Goal: Task Accomplishment & Management: Complete application form

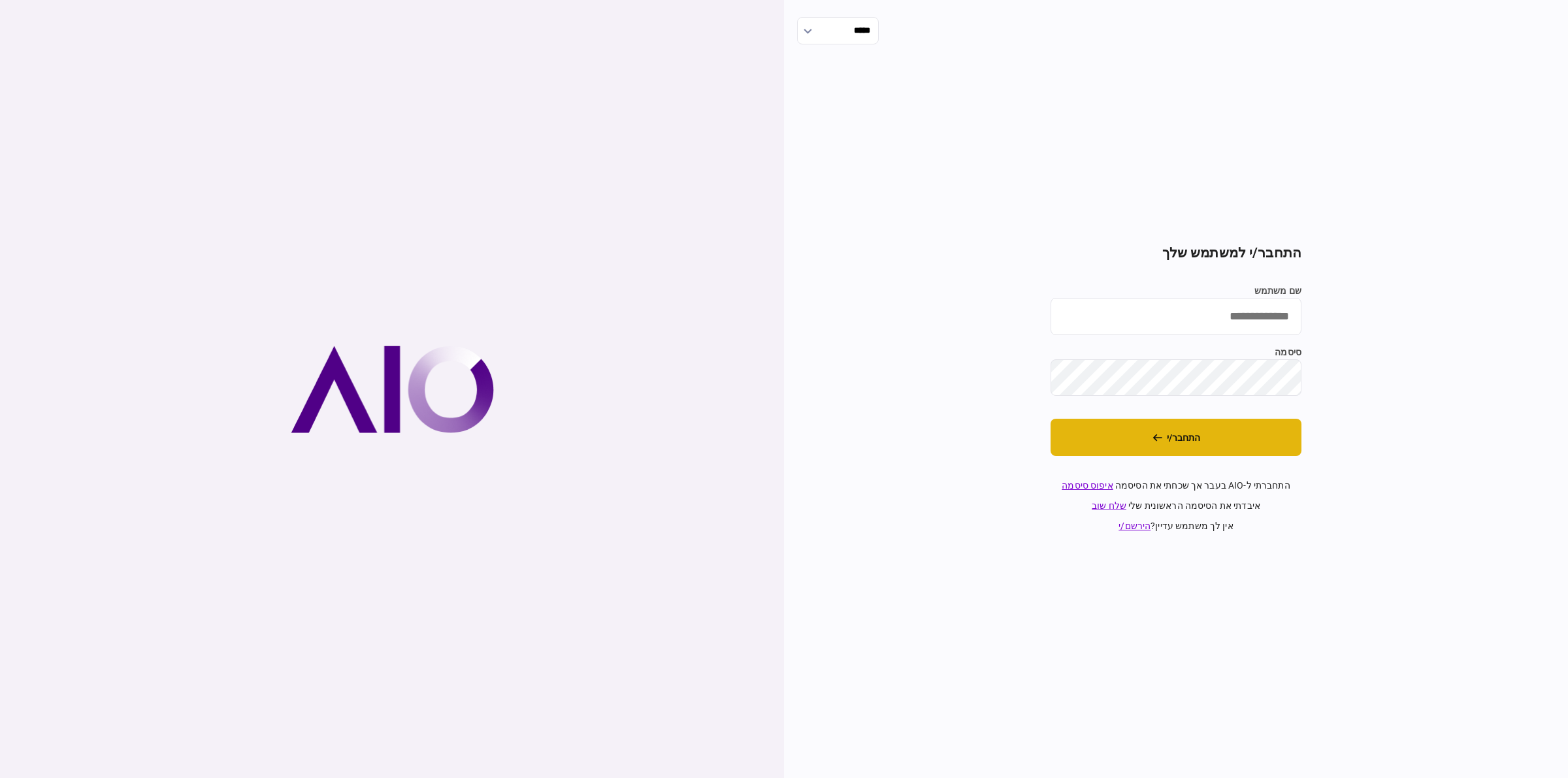
type input "*********"
click at [1179, 424] on button "התחבר/י" at bounding box center [1175, 437] width 251 height 38
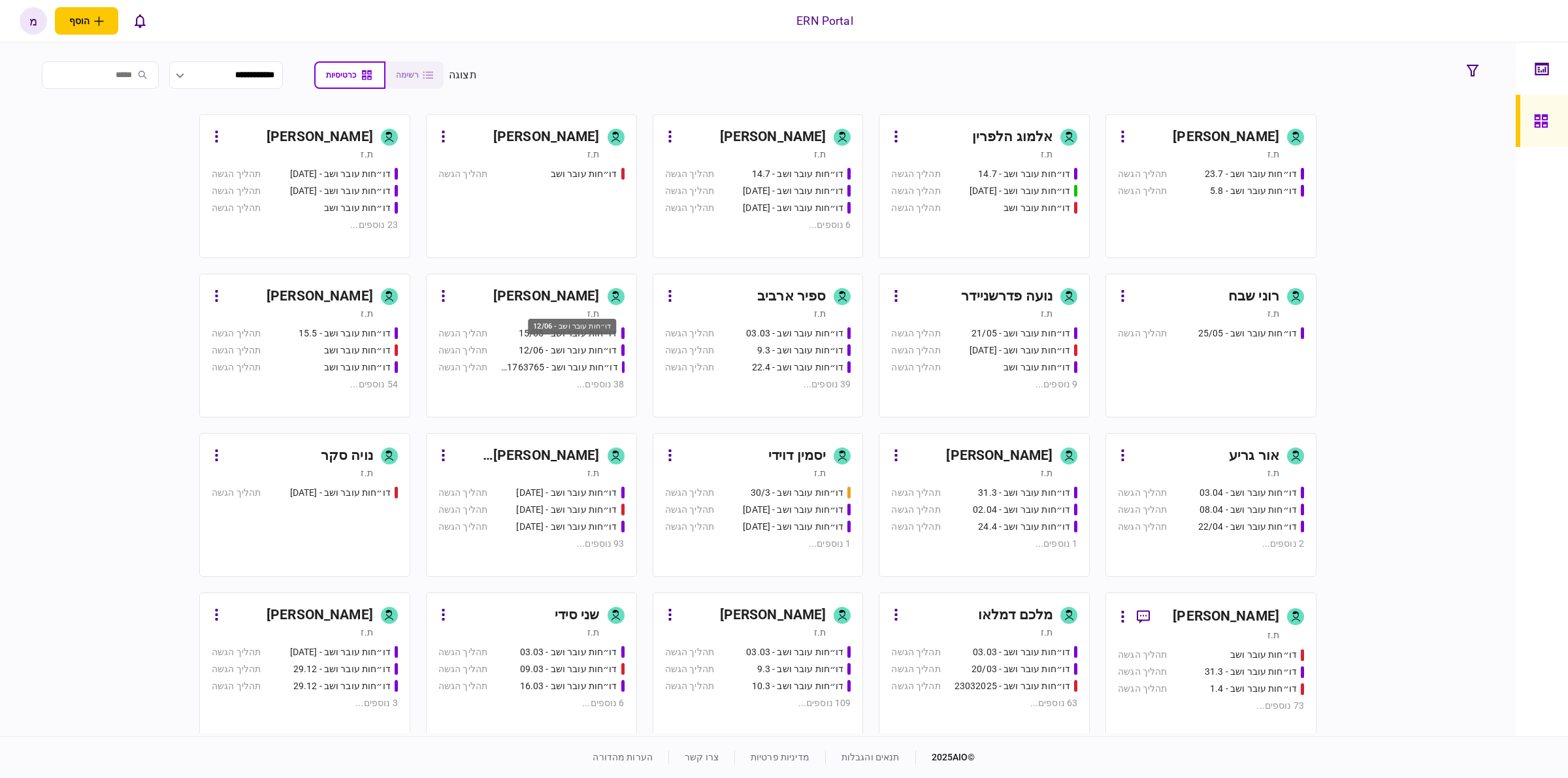
click at [542, 357] on div "דו״חות עובר ושב - 12/06" at bounding box center [567, 351] width 99 height 14
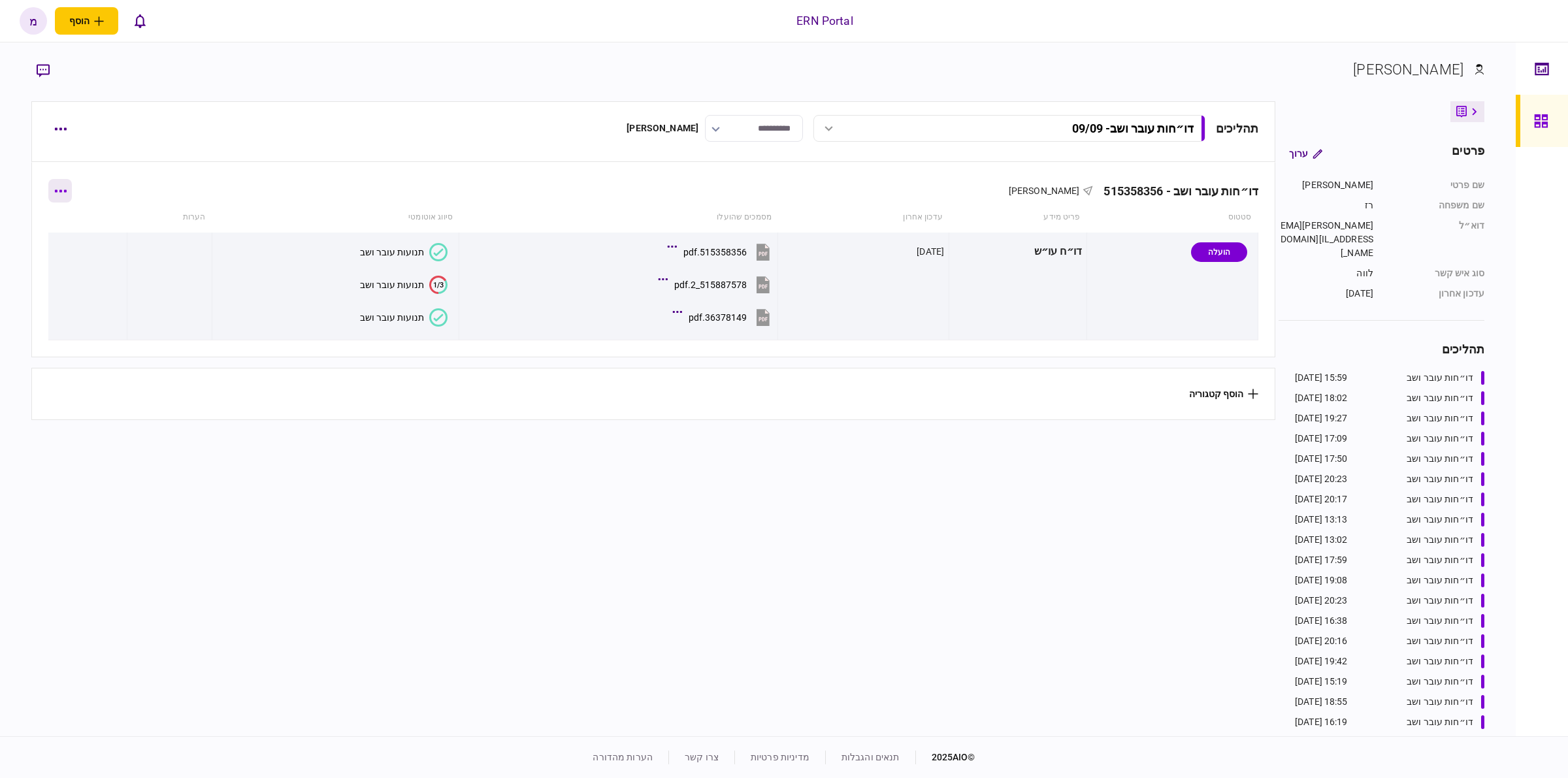
click at [69, 195] on button "button" at bounding box center [59, 190] width 24 height 24
click at [61, 139] on div at bounding box center [784, 389] width 1568 height 778
click at [63, 131] on icon "button" at bounding box center [60, 129] width 12 height 3
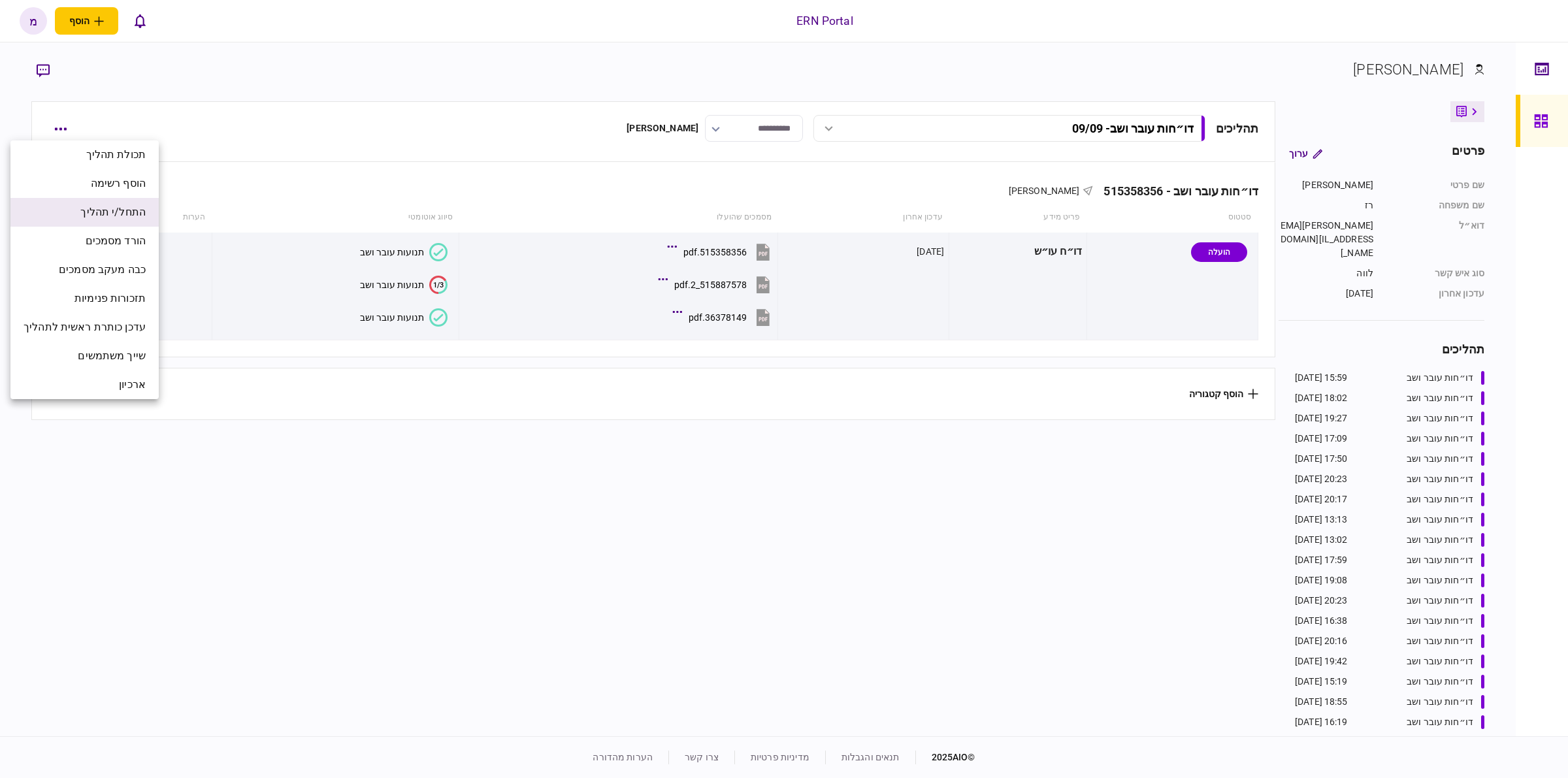
click at [128, 216] on span "התחל/י תהליך" at bounding box center [113, 212] width 65 height 16
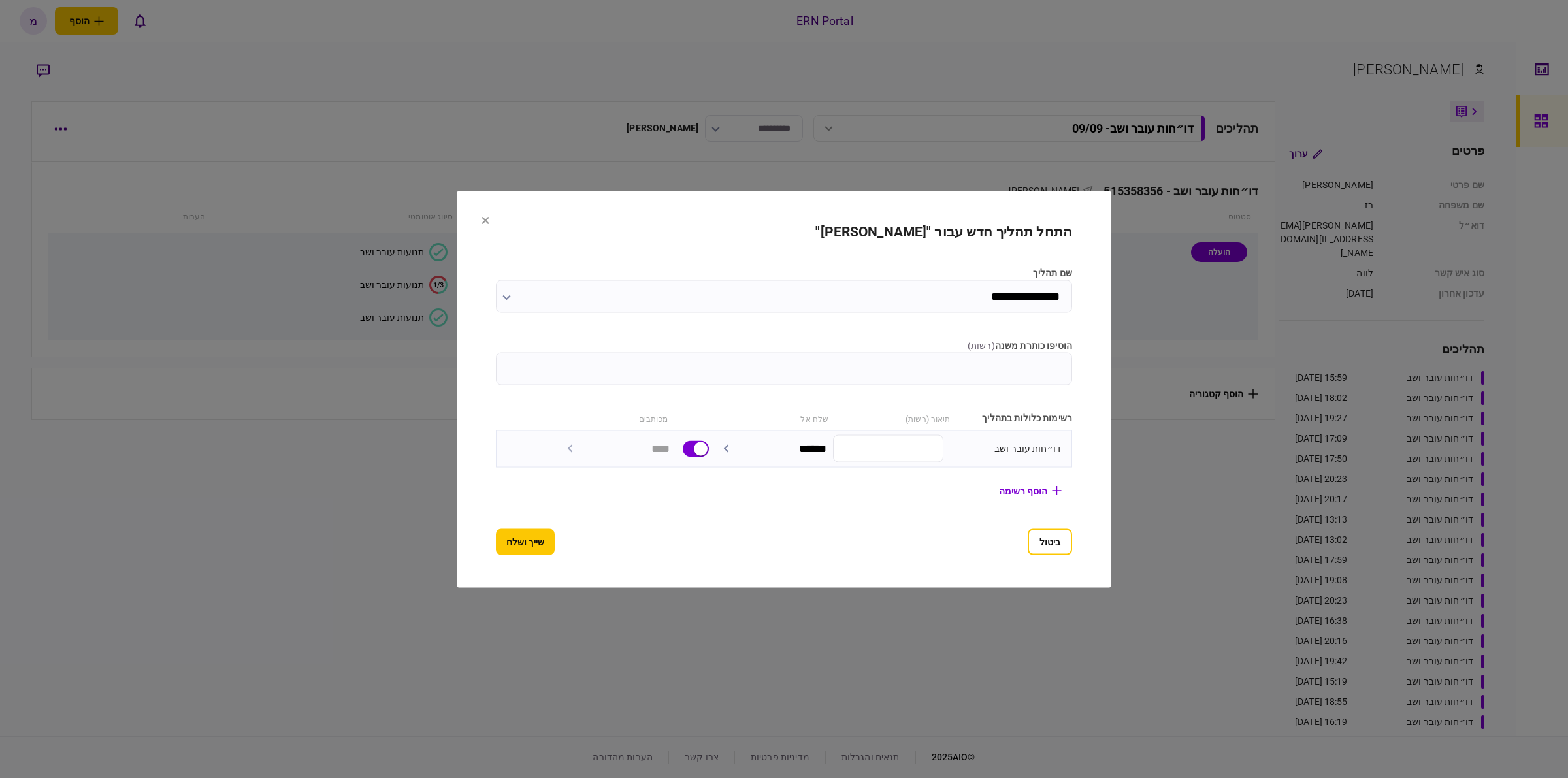
click at [897, 376] on input "הוסיפו כותרת משנה ( רשות )" at bounding box center [784, 368] width 576 height 32
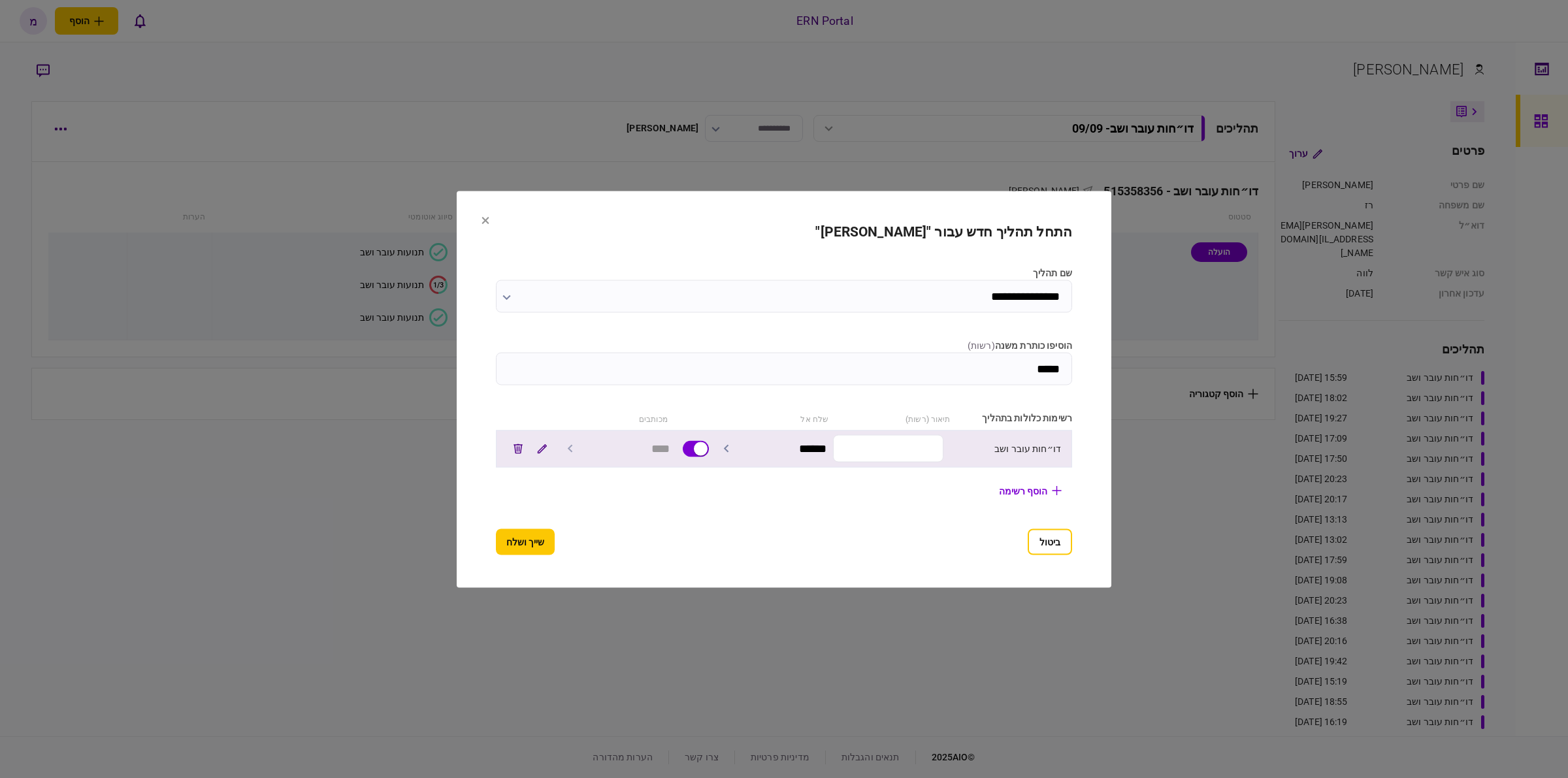
type input "*****"
click at [909, 455] on input "text" at bounding box center [888, 448] width 111 height 27
paste input "********"
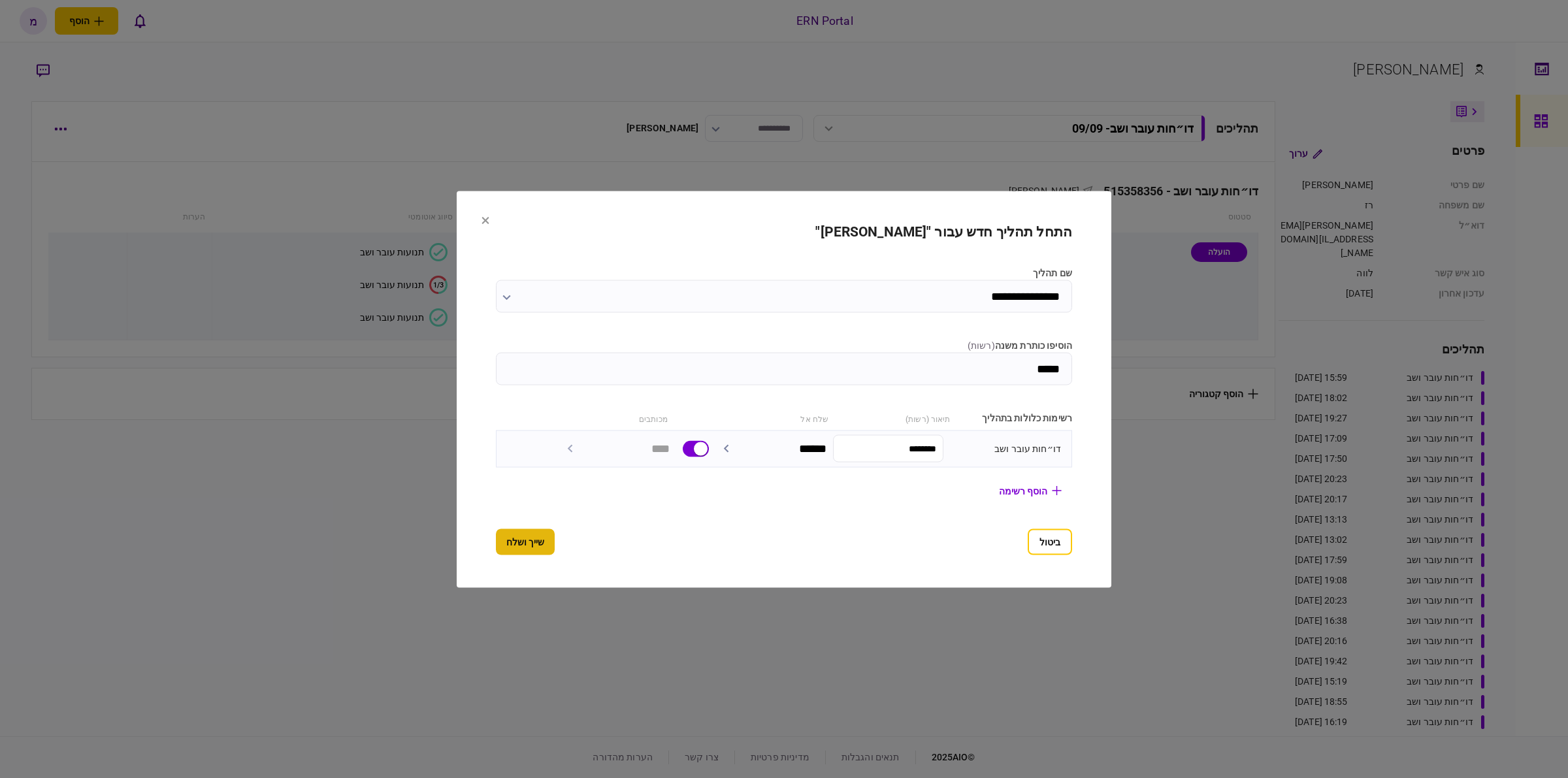
type input "********"
click at [513, 534] on button "שייך ושלח" at bounding box center [525, 541] width 58 height 26
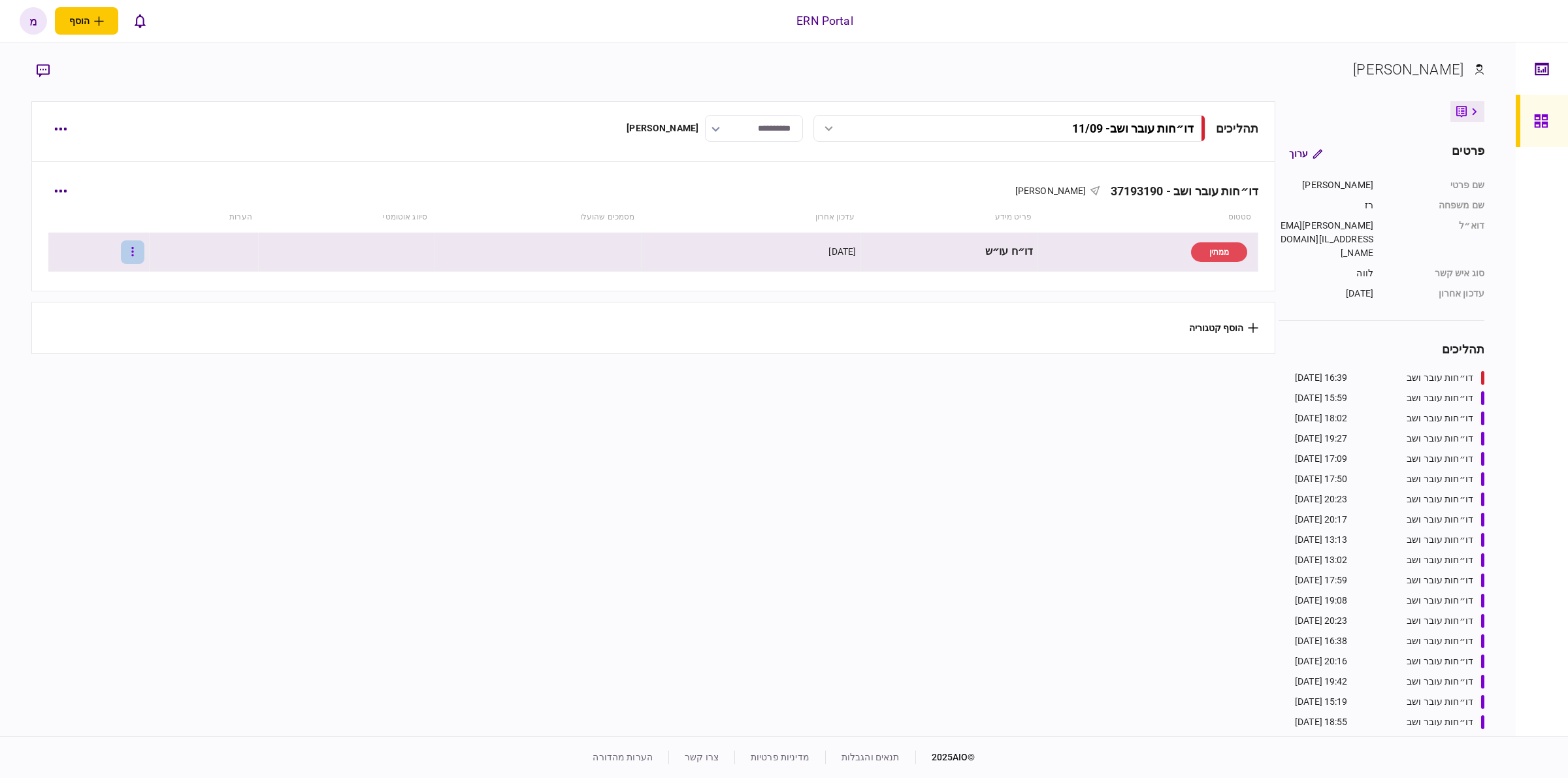
click at [144, 250] on button "button" at bounding box center [132, 251] width 24 height 24
click at [103, 396] on span "העלה קובץ" at bounding box center [94, 393] width 51 height 16
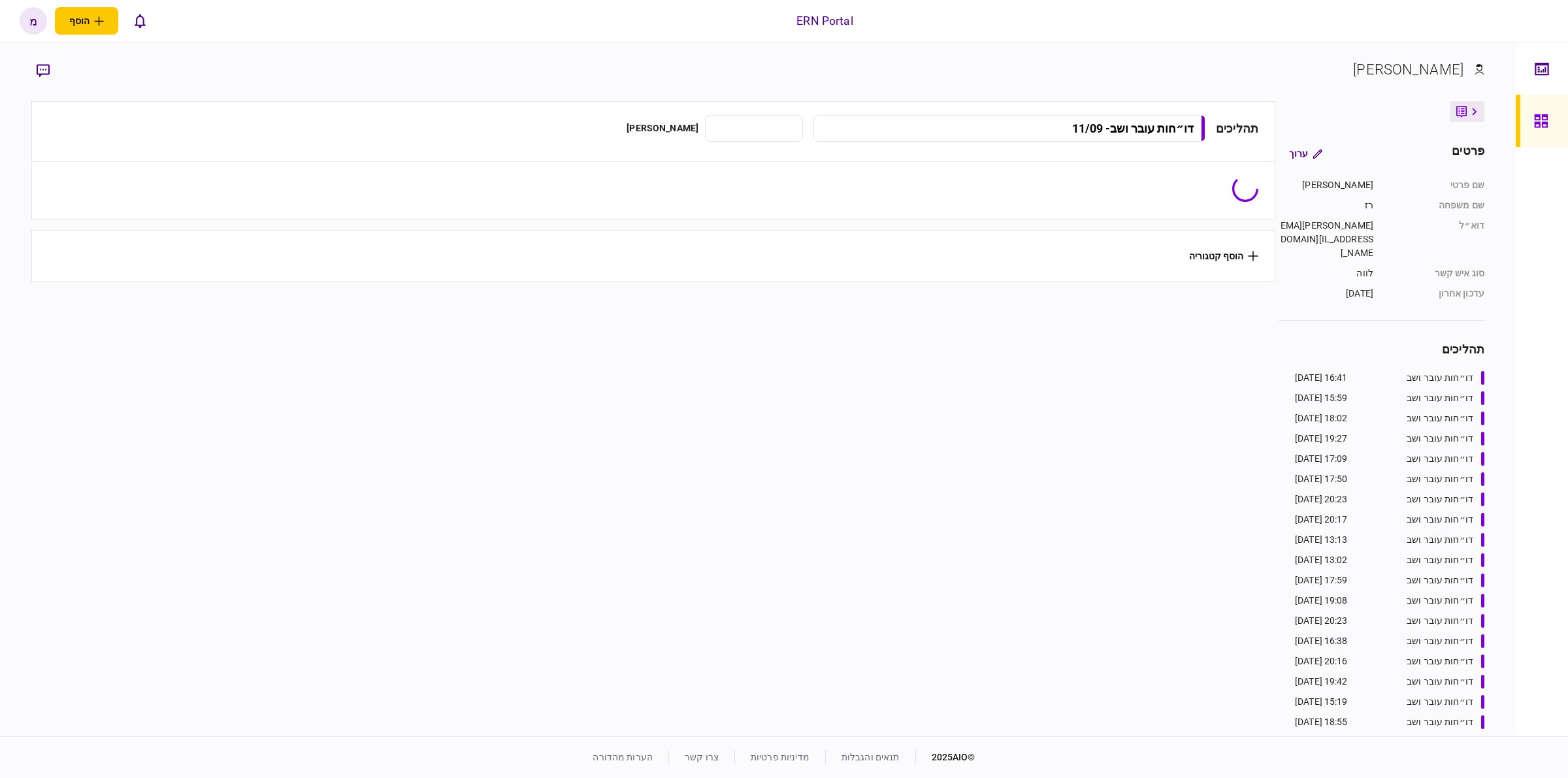
type input "**********"
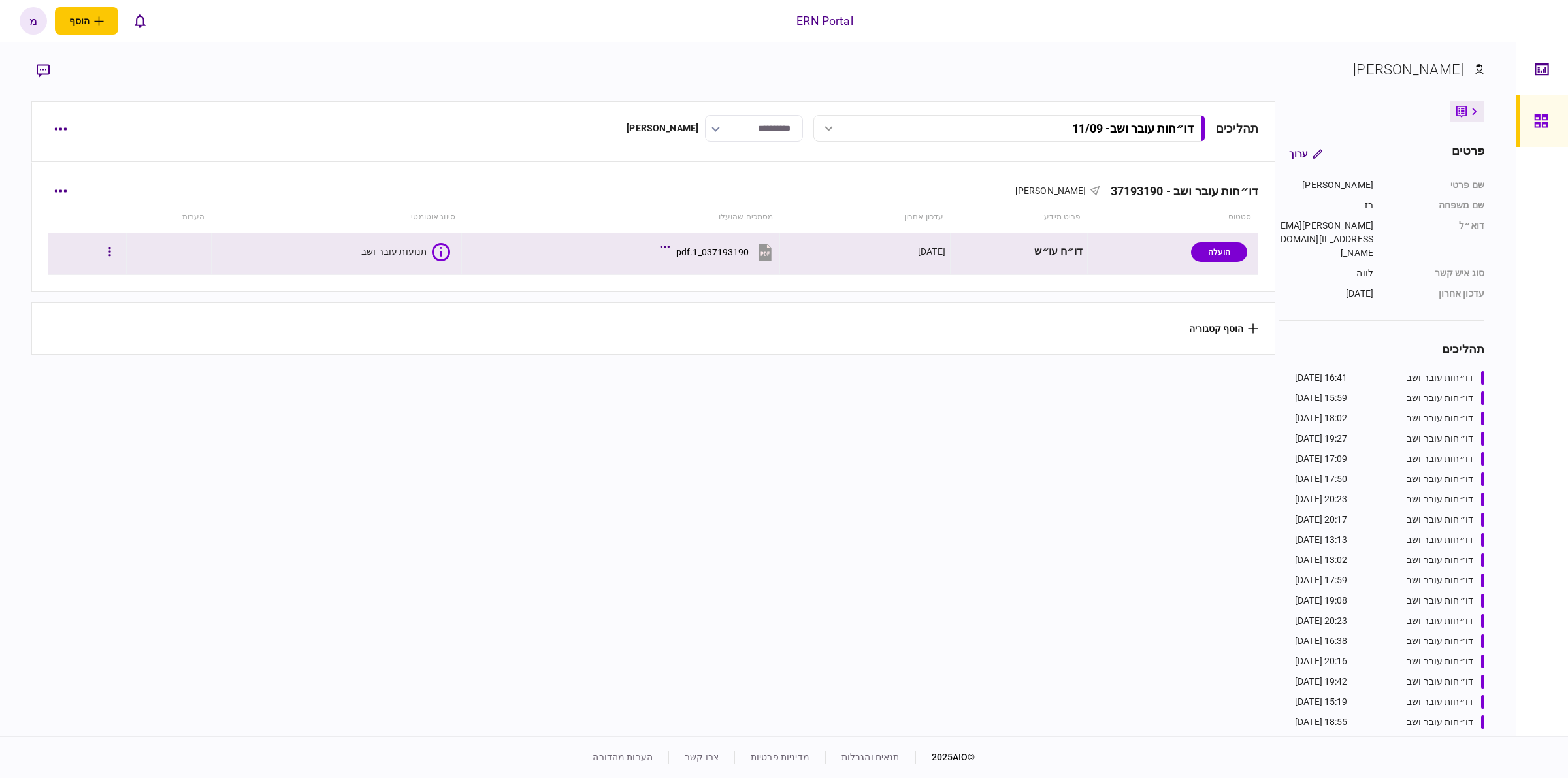
click at [437, 250] on icon at bounding box center [441, 251] width 18 height 18
click at [440, 258] on icon "1/3" at bounding box center [438, 251] width 18 height 18
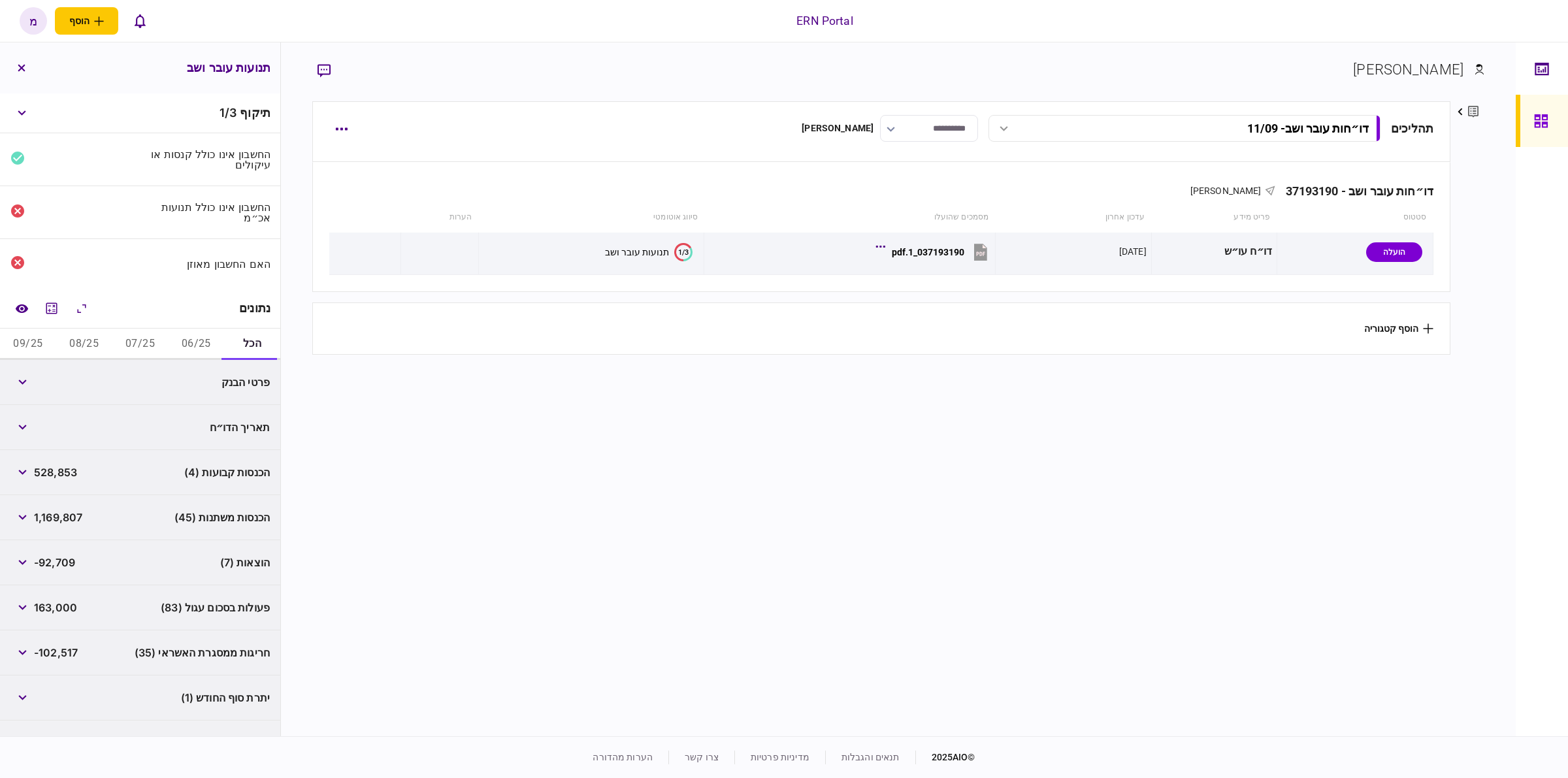
click at [526, 482] on section "תהליכים דו״חות עובר ושב - 11/09 דו״חות עובר ושב - 11/09 16:41 [DATE] דו״חות עוב…" at bounding box center [882, 417] width 1138 height 632
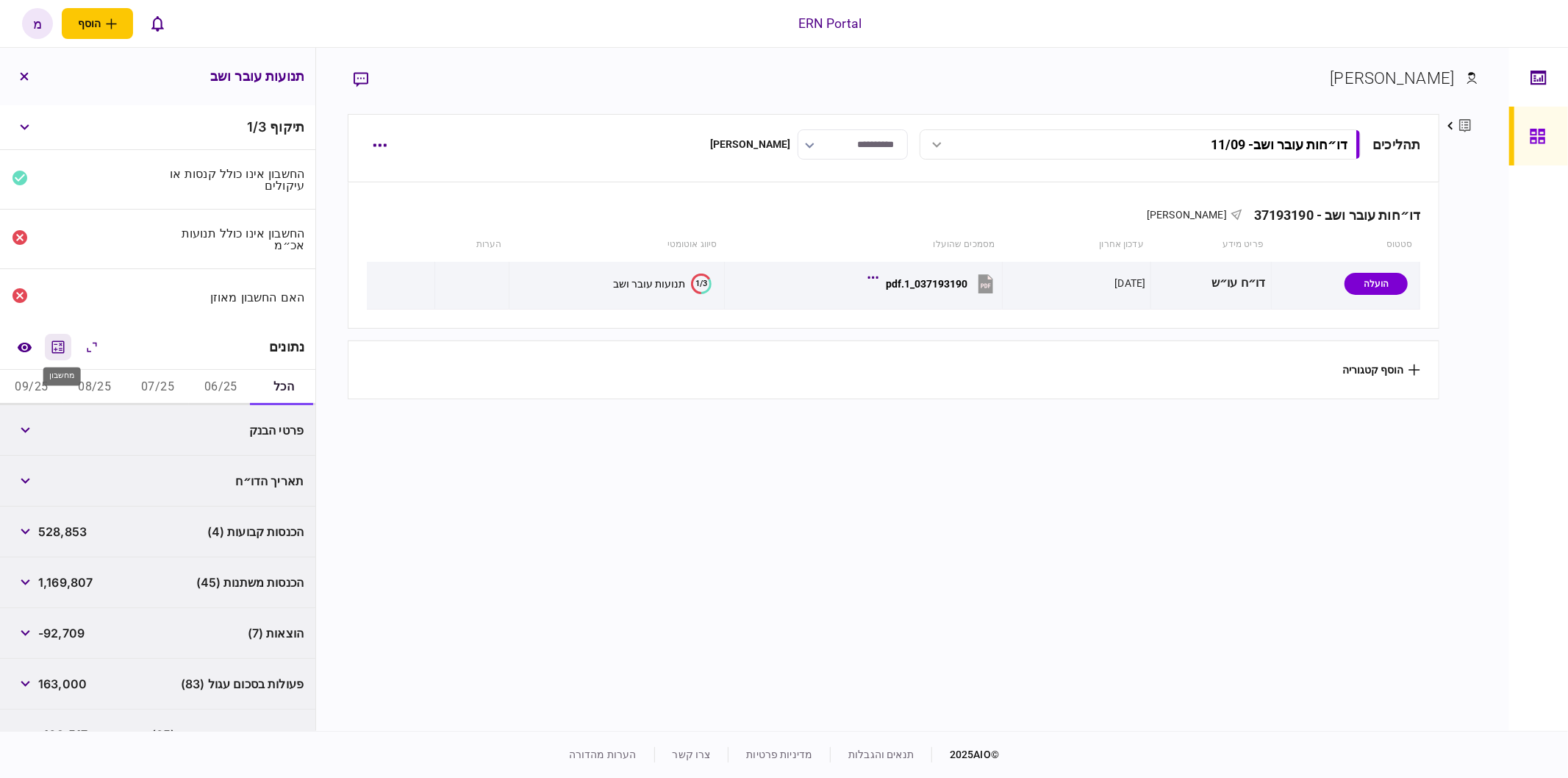
click at [63, 346] on icon "מחשבון" at bounding box center [58, 347] width 18 height 18
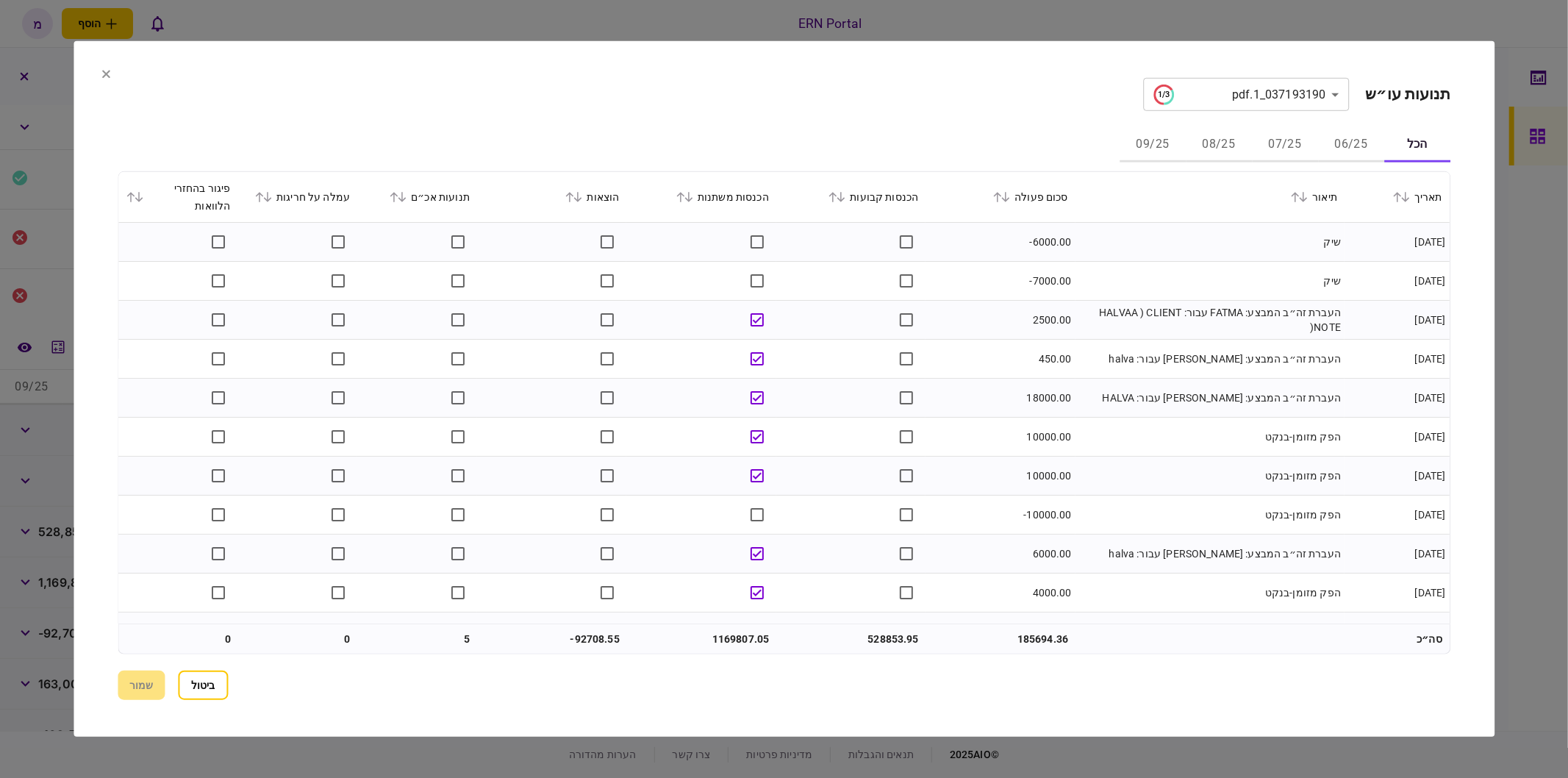
click at [403, 209] on th "תנועות אכ״ם" at bounding box center [418, 197] width 120 height 51
click at [408, 204] on div "תנועות אכ״ם" at bounding box center [418, 197] width 105 height 18
click at [407, 199] on icon at bounding box center [403, 196] width 8 height 10
click at [846, 196] on icon at bounding box center [841, 196] width 9 height 10
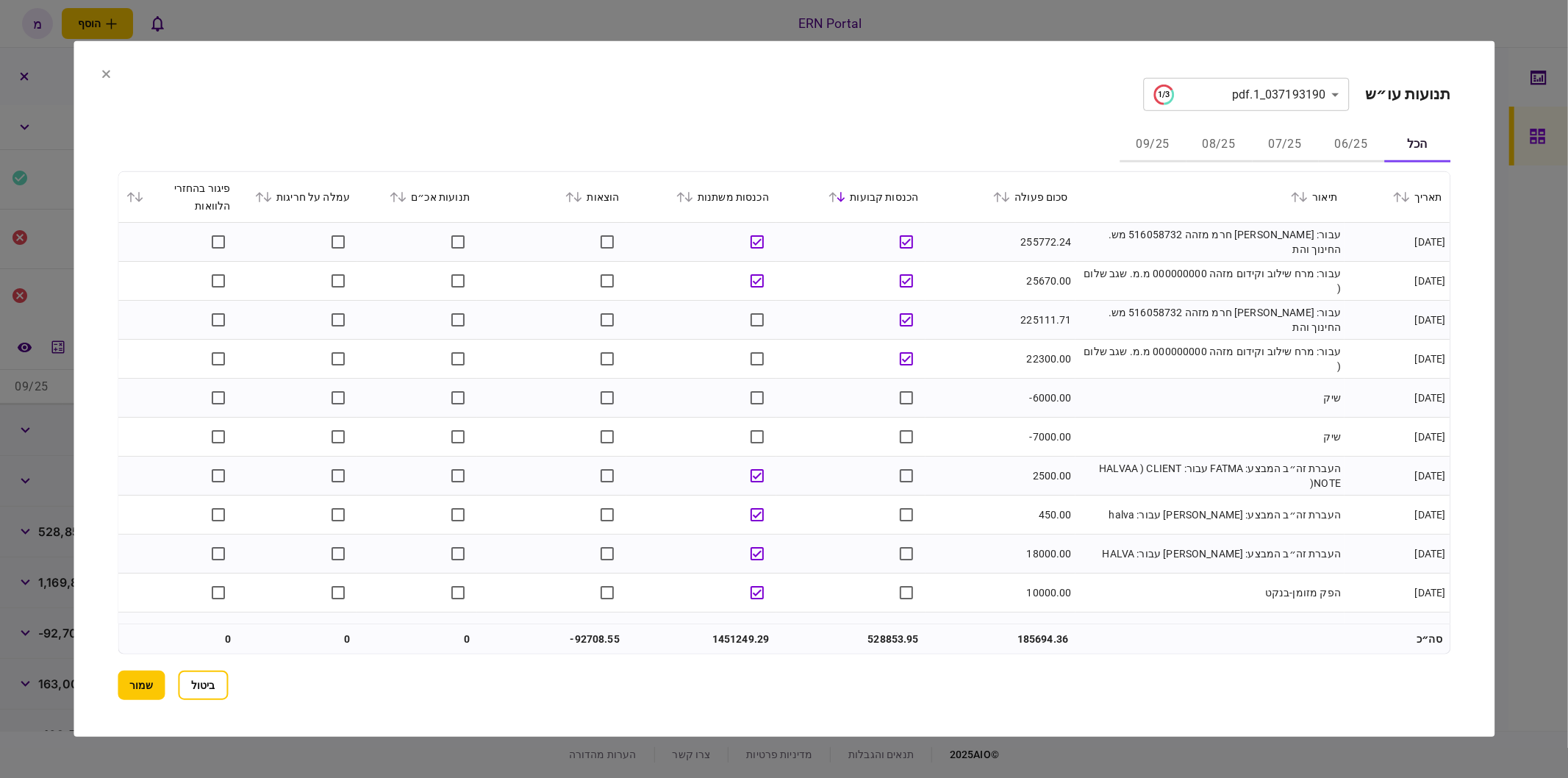
click at [728, 349] on td at bounding box center [701, 360] width 149 height 39
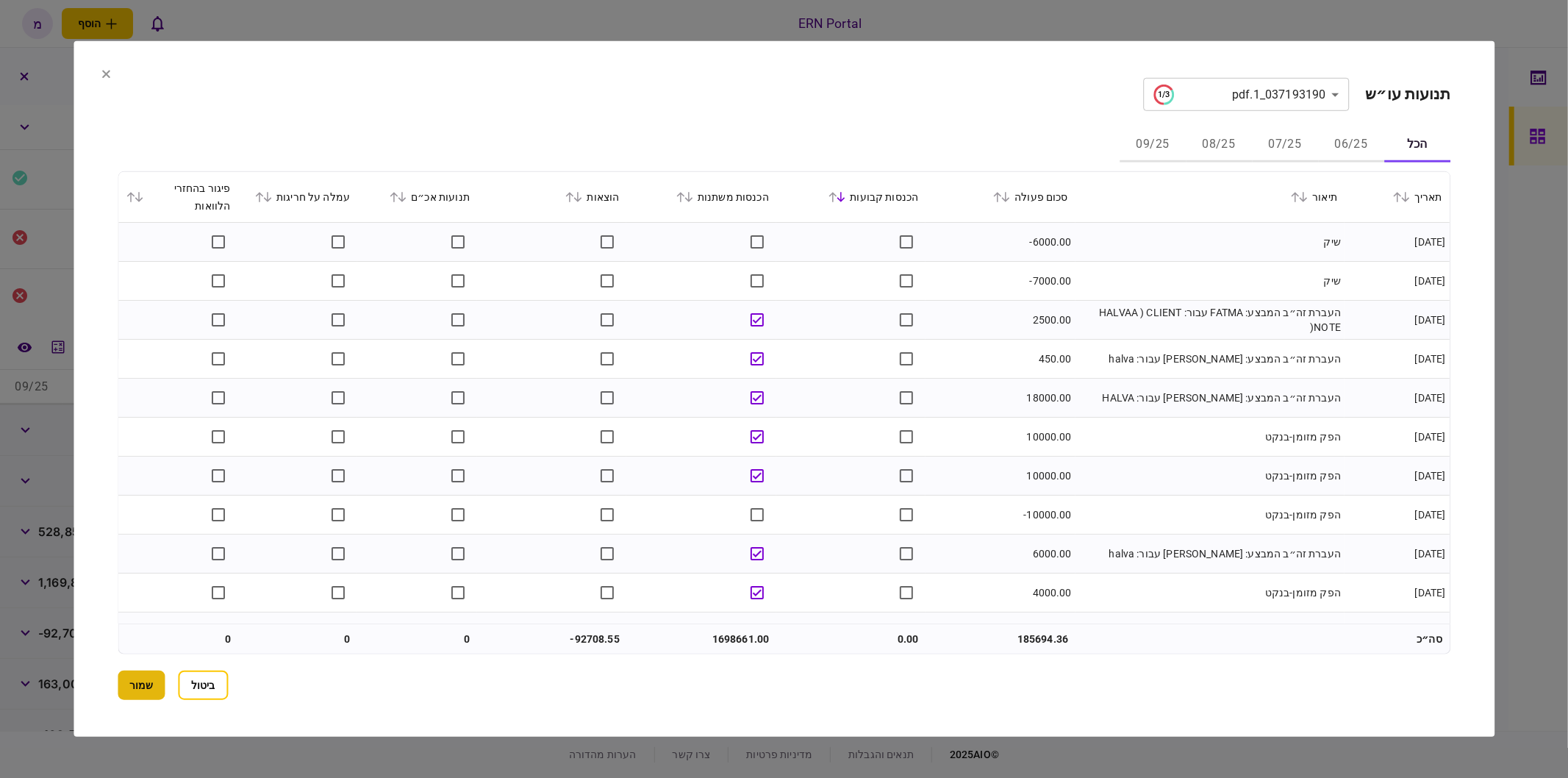
click at [150, 694] on button "שמור" at bounding box center [141, 685] width 47 height 29
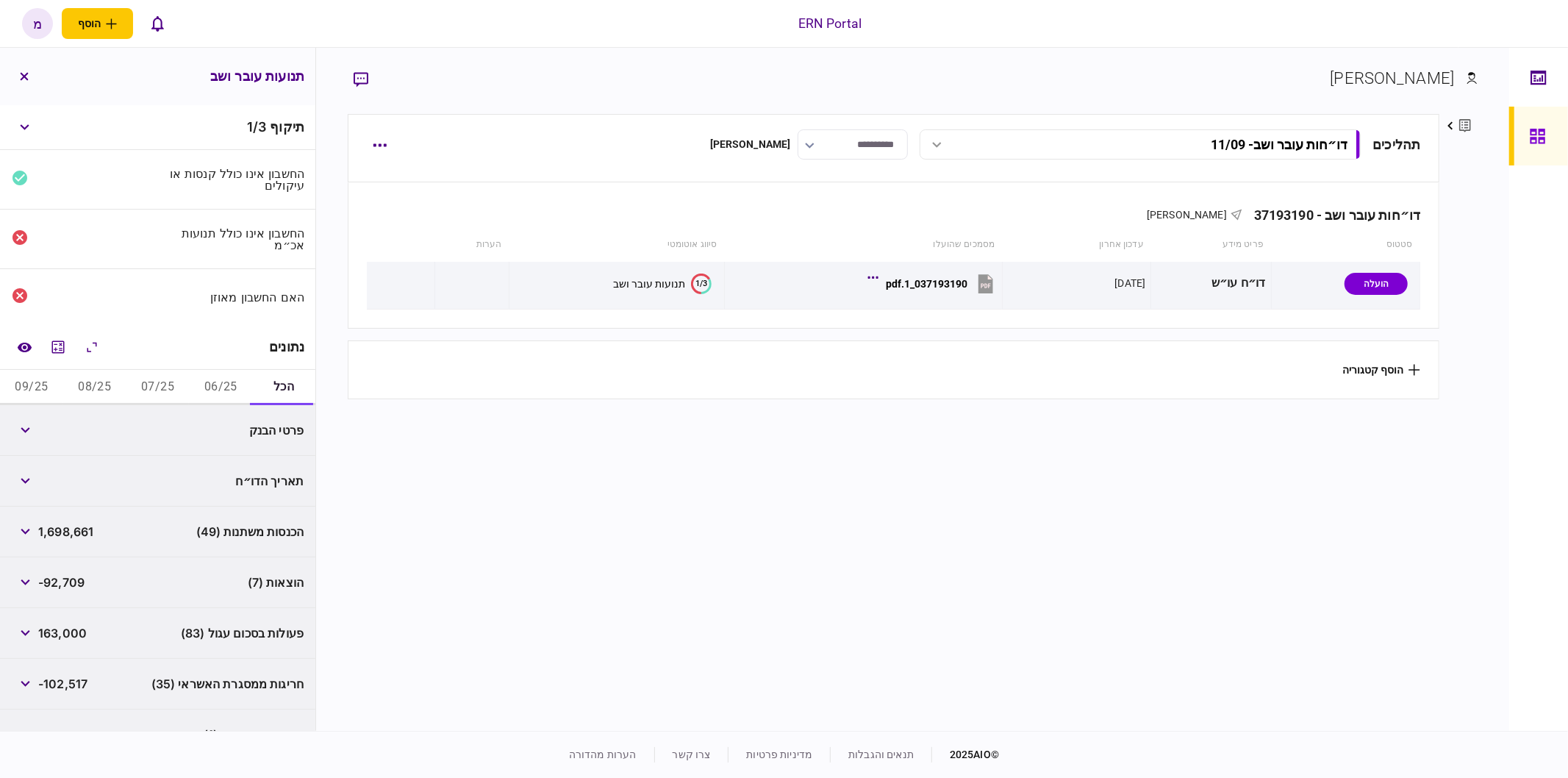
drag, startPoint x: 677, startPoint y: 501, endPoint x: 575, endPoint y: 505, distance: 102.1
click at [605, 503] on section "תהליכים דו״חות עובר ושב - 11/09 דו״חות עובר ושב - 11/09 16:41 11/09/2025 דו״חות…" at bounding box center [894, 420] width 1092 height 613
click at [228, 378] on button "06/25" at bounding box center [220, 387] width 63 height 35
click at [11, 480] on div "הוצאות (4) -31,605" at bounding box center [157, 481] width 315 height 51
click at [17, 479] on button "button" at bounding box center [25, 480] width 27 height 27
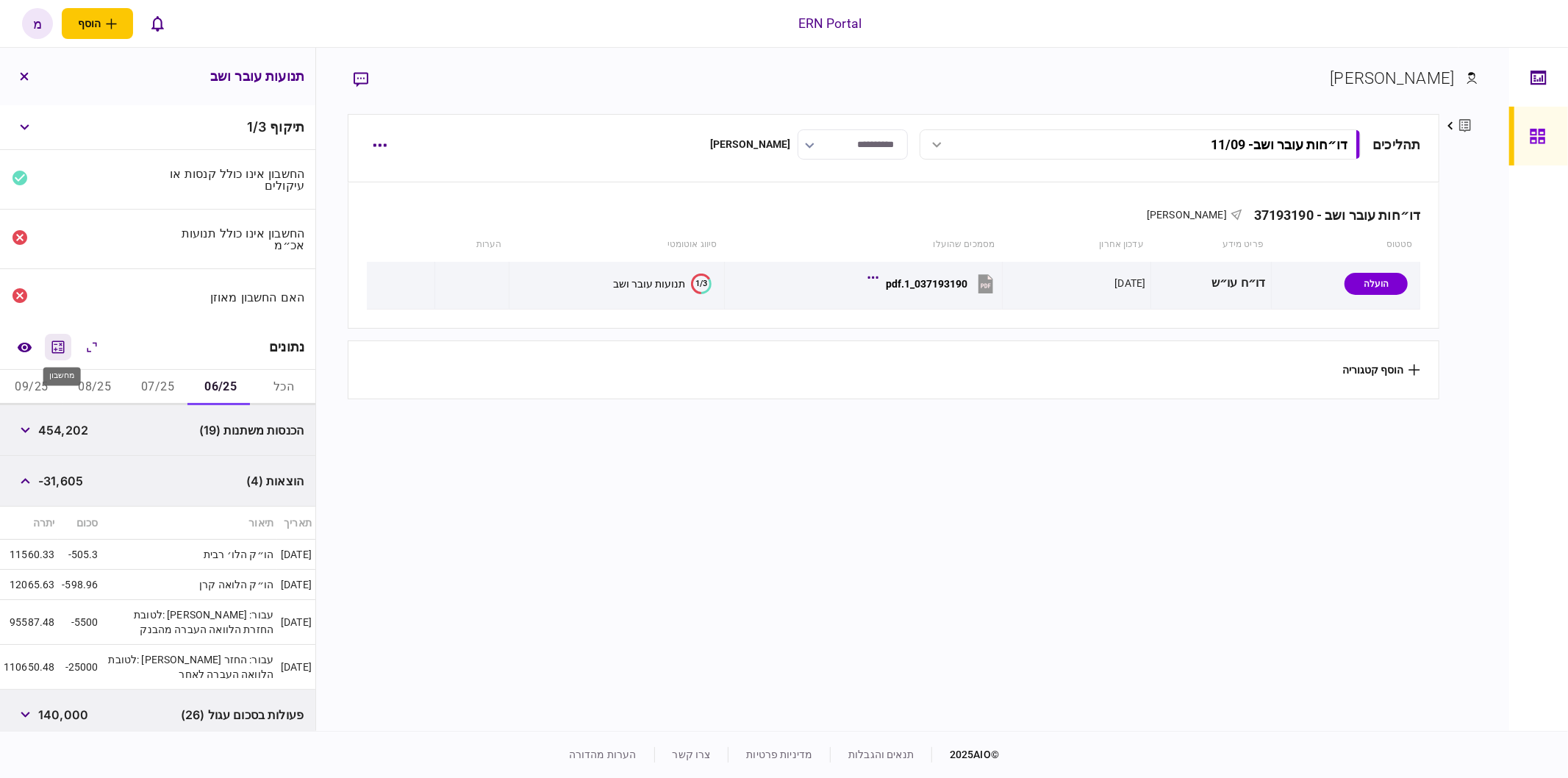
click at [63, 340] on icon "מחשבון" at bounding box center [58, 347] width 18 height 18
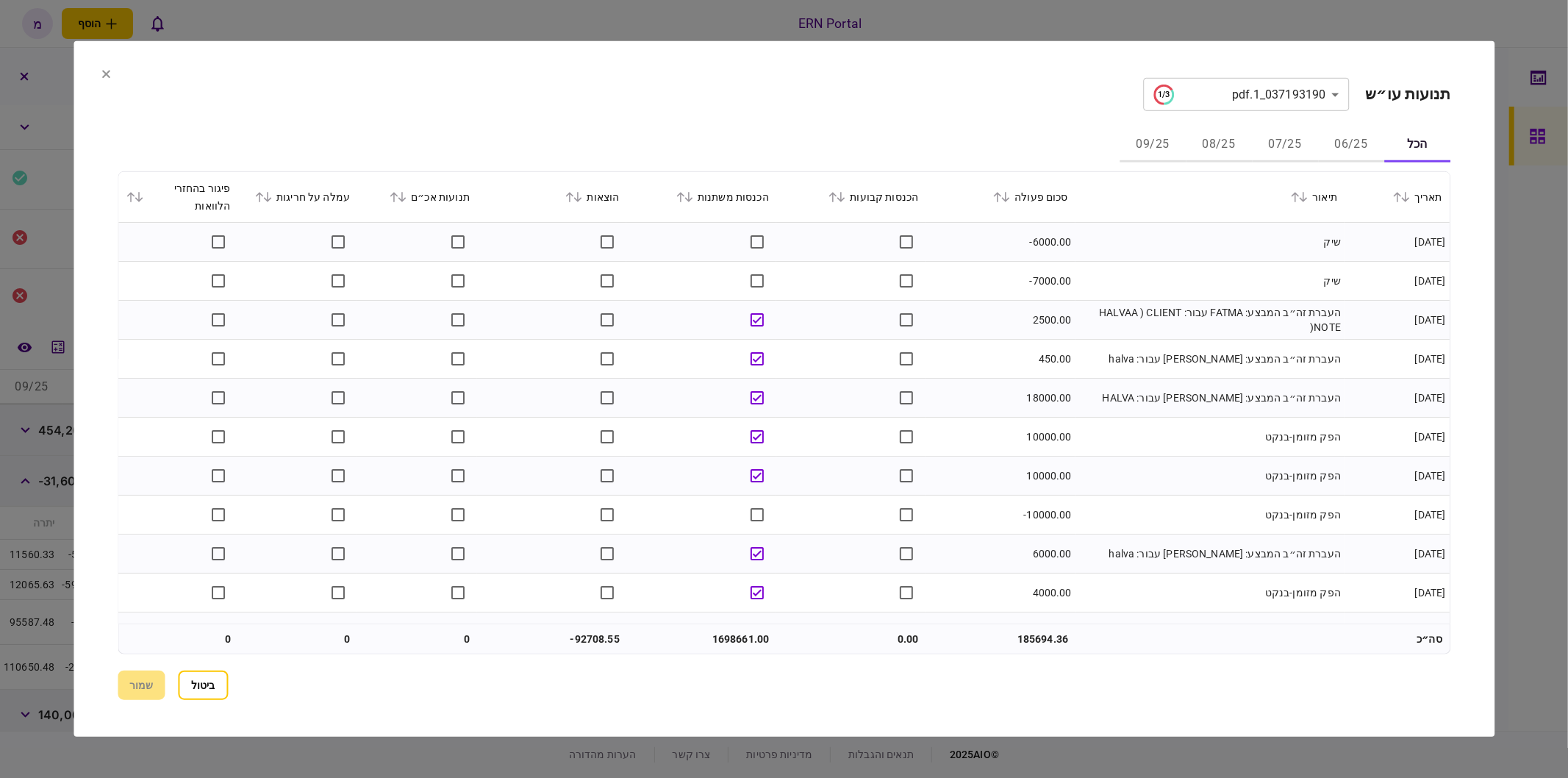
click at [586, 199] on button at bounding box center [575, 196] width 21 height 9
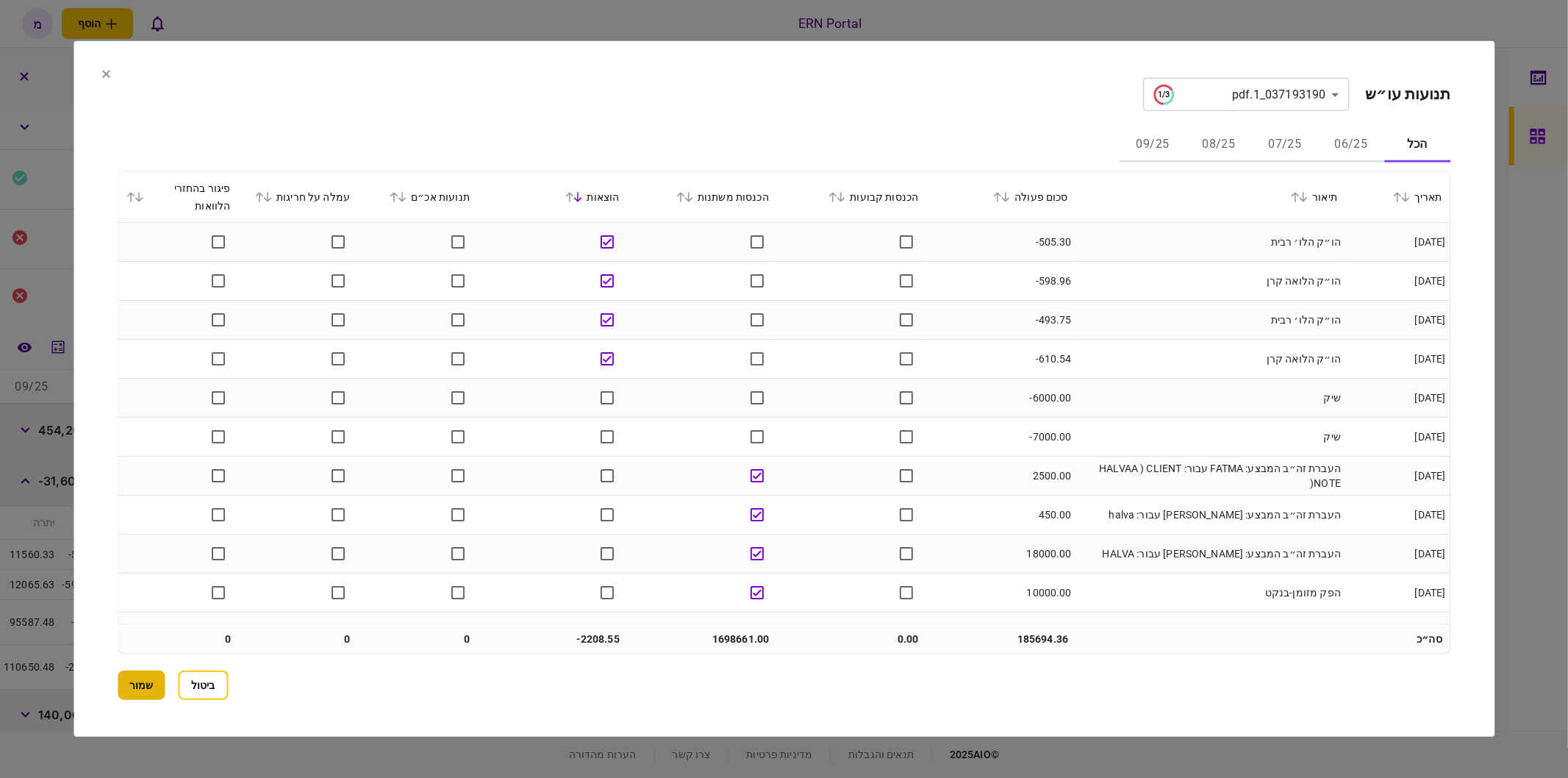
click at [150, 694] on button "שמור" at bounding box center [141, 685] width 47 height 29
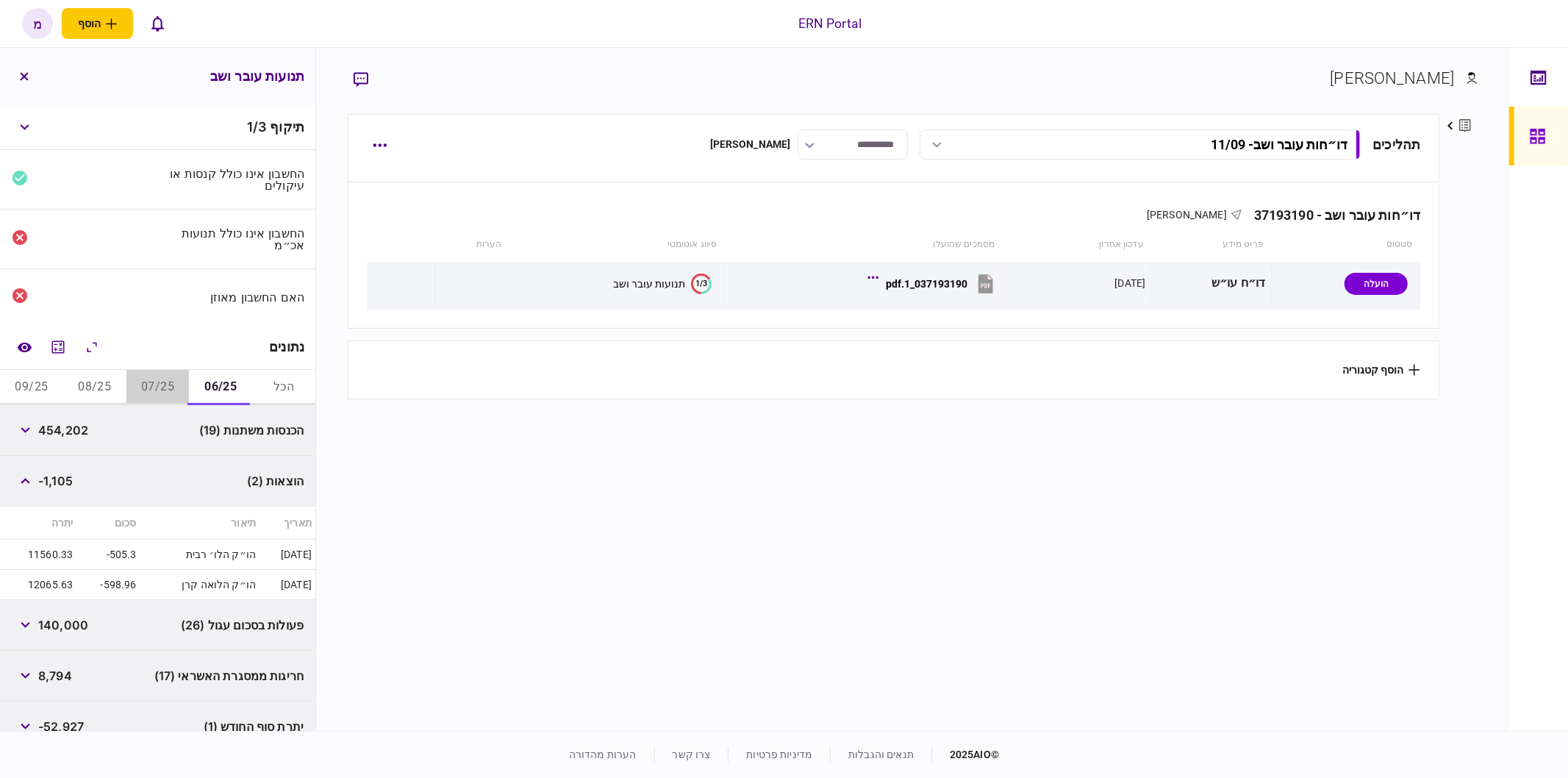
click at [143, 391] on button "07/25" at bounding box center [158, 387] width 63 height 35
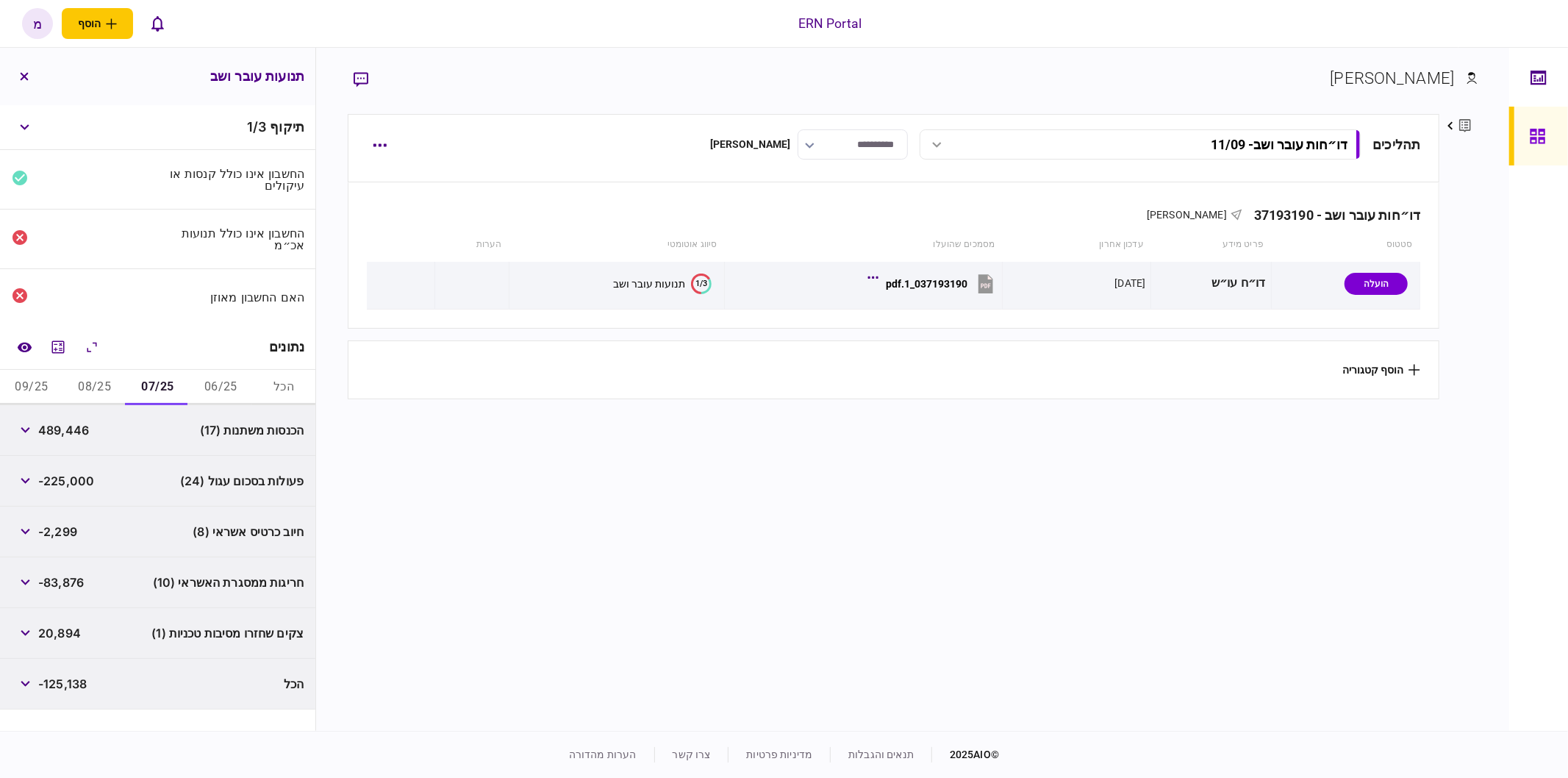
click at [97, 382] on button "08/25" at bounding box center [94, 387] width 63 height 35
click at [33, 379] on button "09/25" at bounding box center [31, 387] width 63 height 35
click at [204, 387] on button "06/25" at bounding box center [220, 387] width 63 height 35
click at [26, 522] on button "button" at bounding box center [25, 531] width 27 height 27
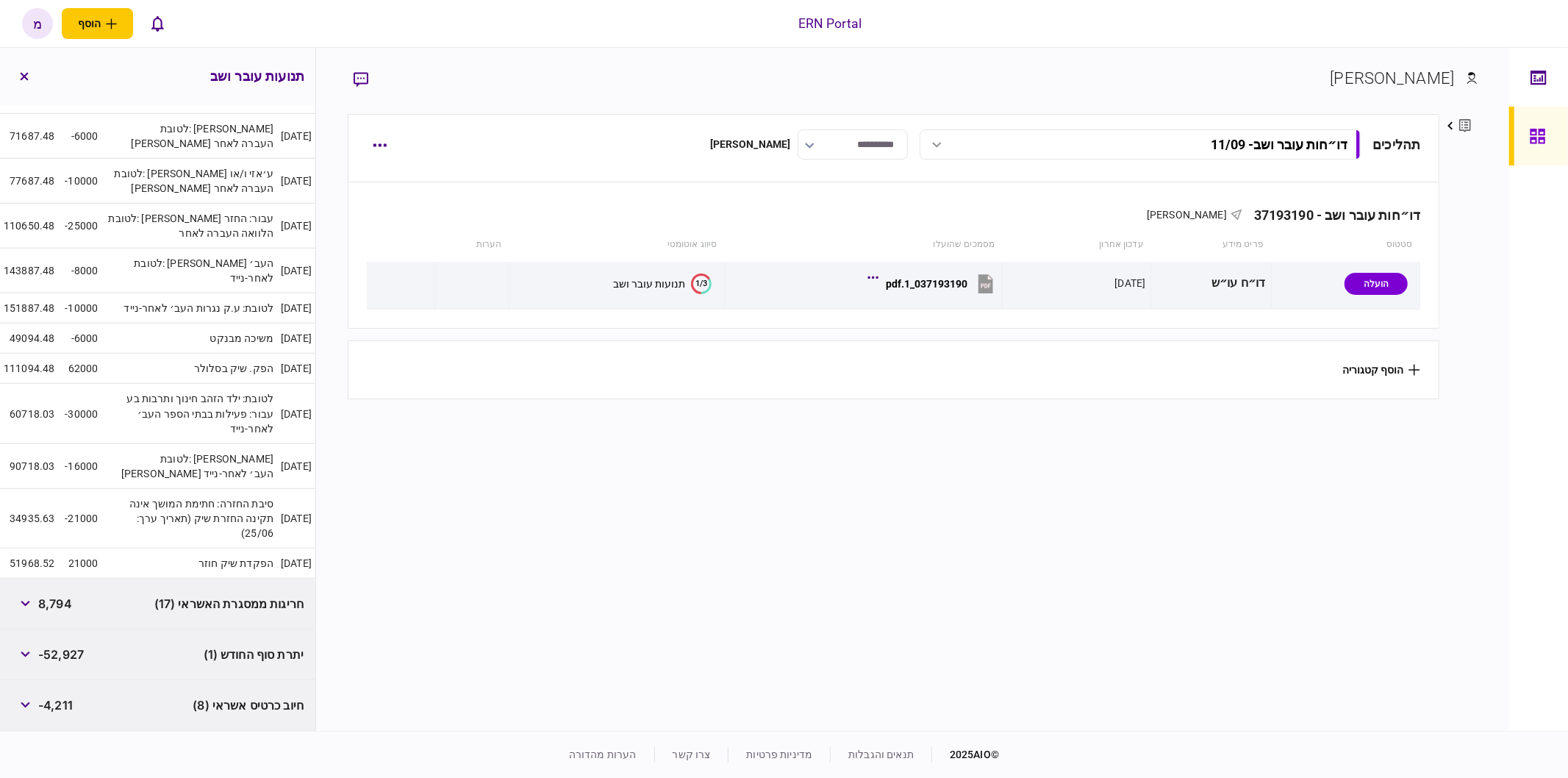
scroll to position [1006, 0]
click at [28, 597] on icon "button" at bounding box center [26, 600] width 10 height 6
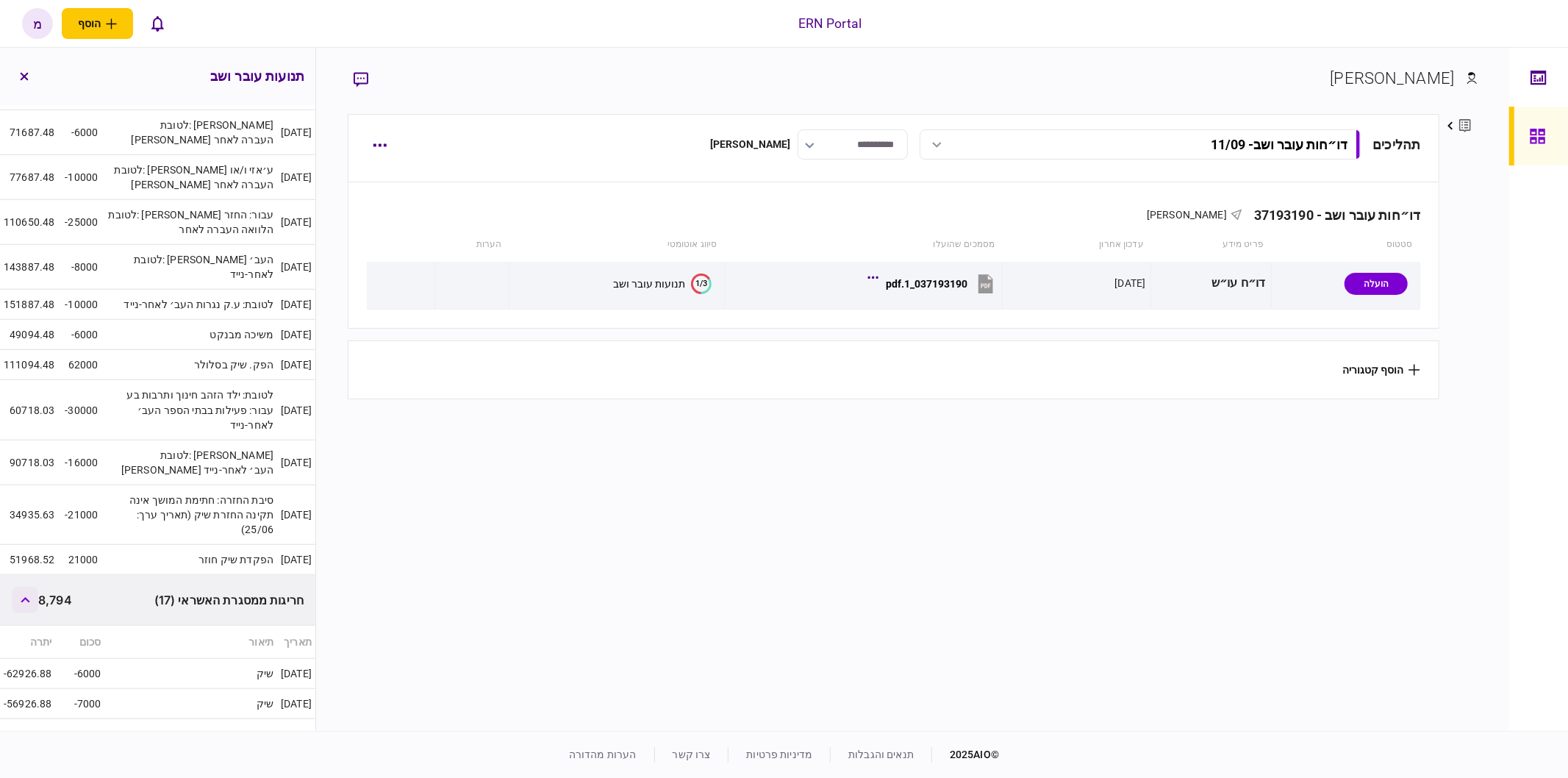
click at [28, 597] on icon "button" at bounding box center [26, 600] width 10 height 6
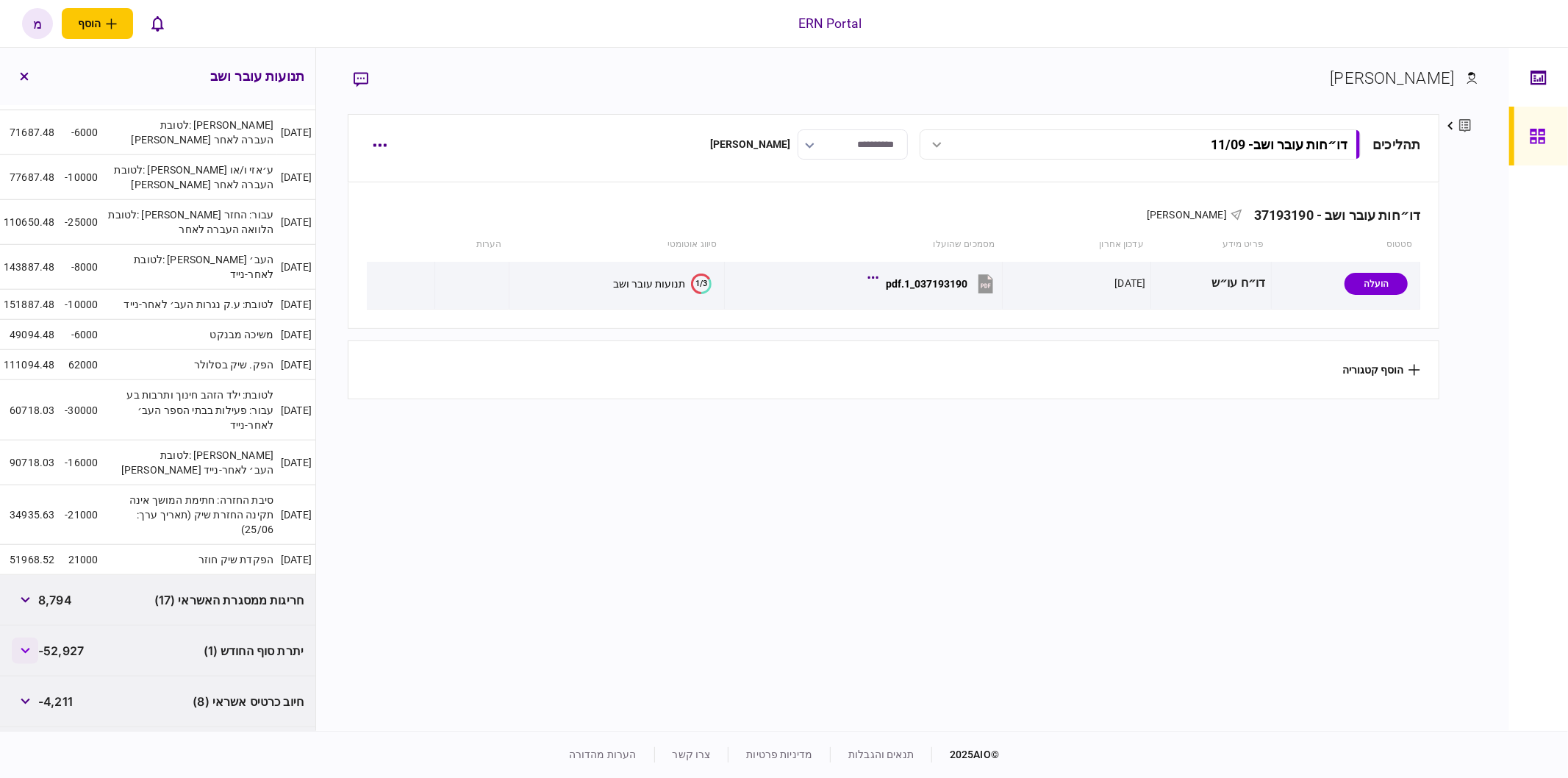
click at [25, 647] on icon "button" at bounding box center [26, 650] width 10 height 6
click at [25, 647] on icon "button" at bounding box center [25, 650] width 9 height 6
click at [97, 727] on div "הכל 156,518" at bounding box center [157, 752] width 315 height 51
click at [31, 739] on button "button" at bounding box center [25, 751] width 27 height 27
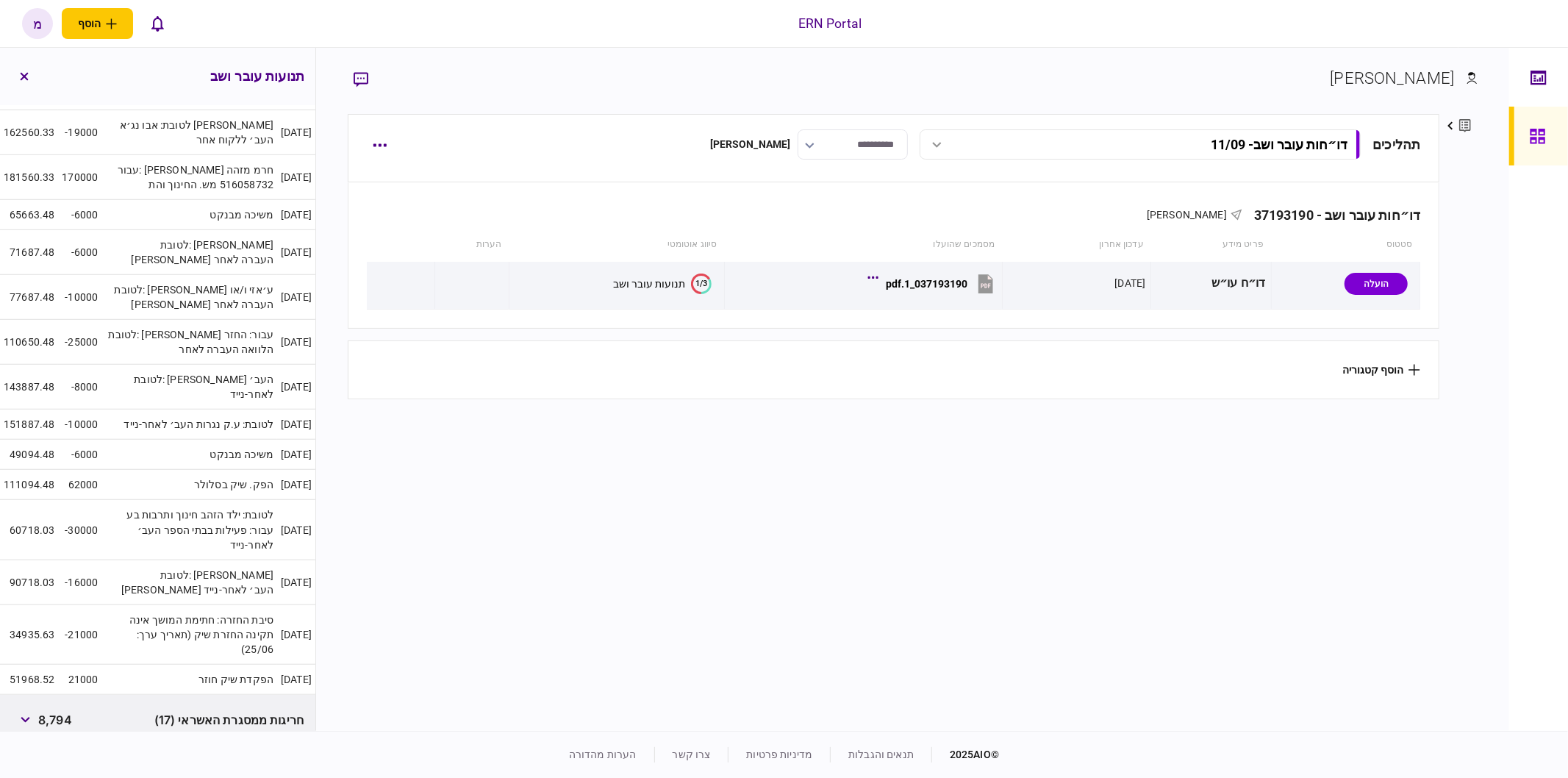
scroll to position [1071, 0]
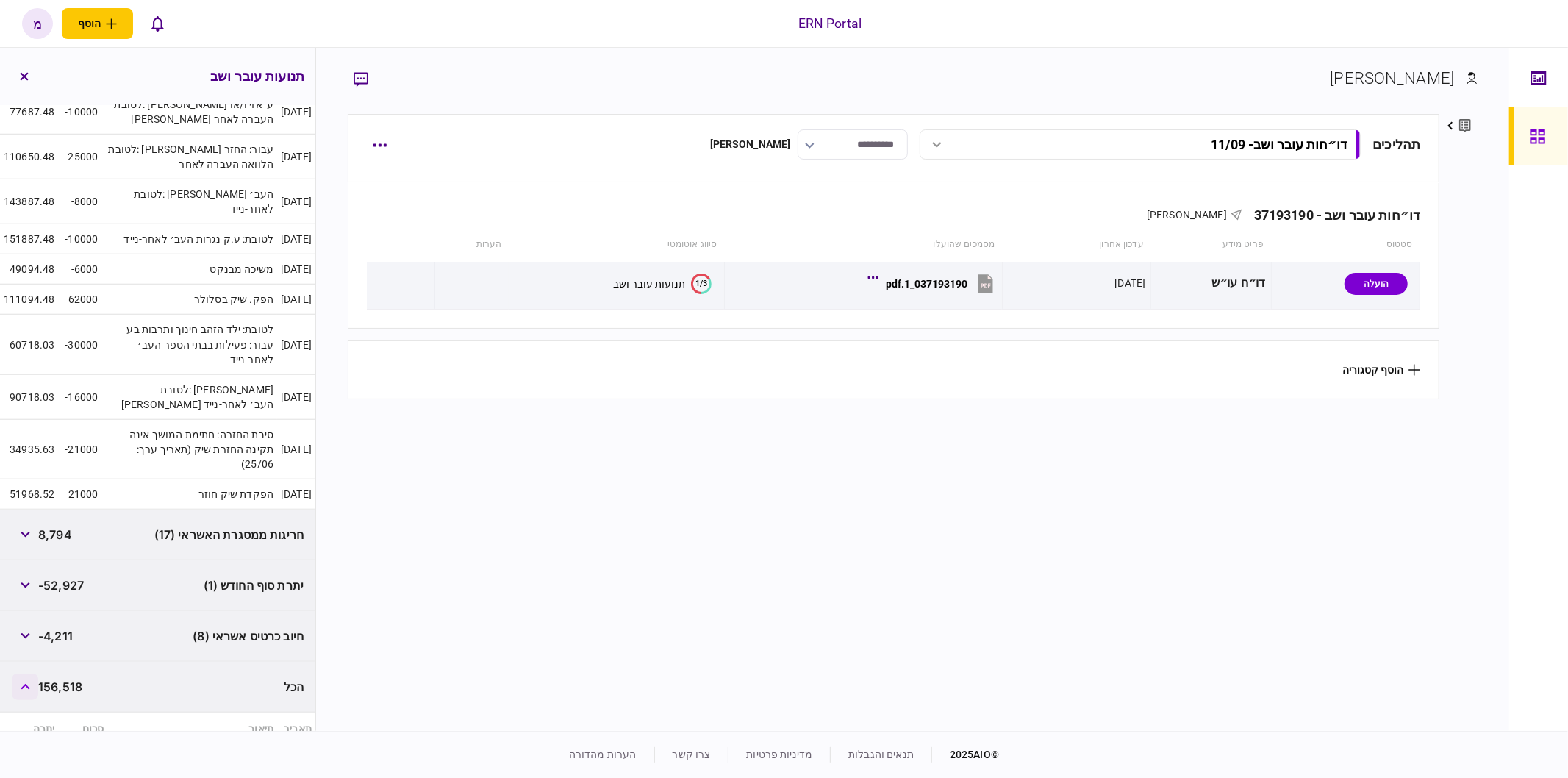
click at [29, 684] on icon "button" at bounding box center [26, 687] width 10 height 6
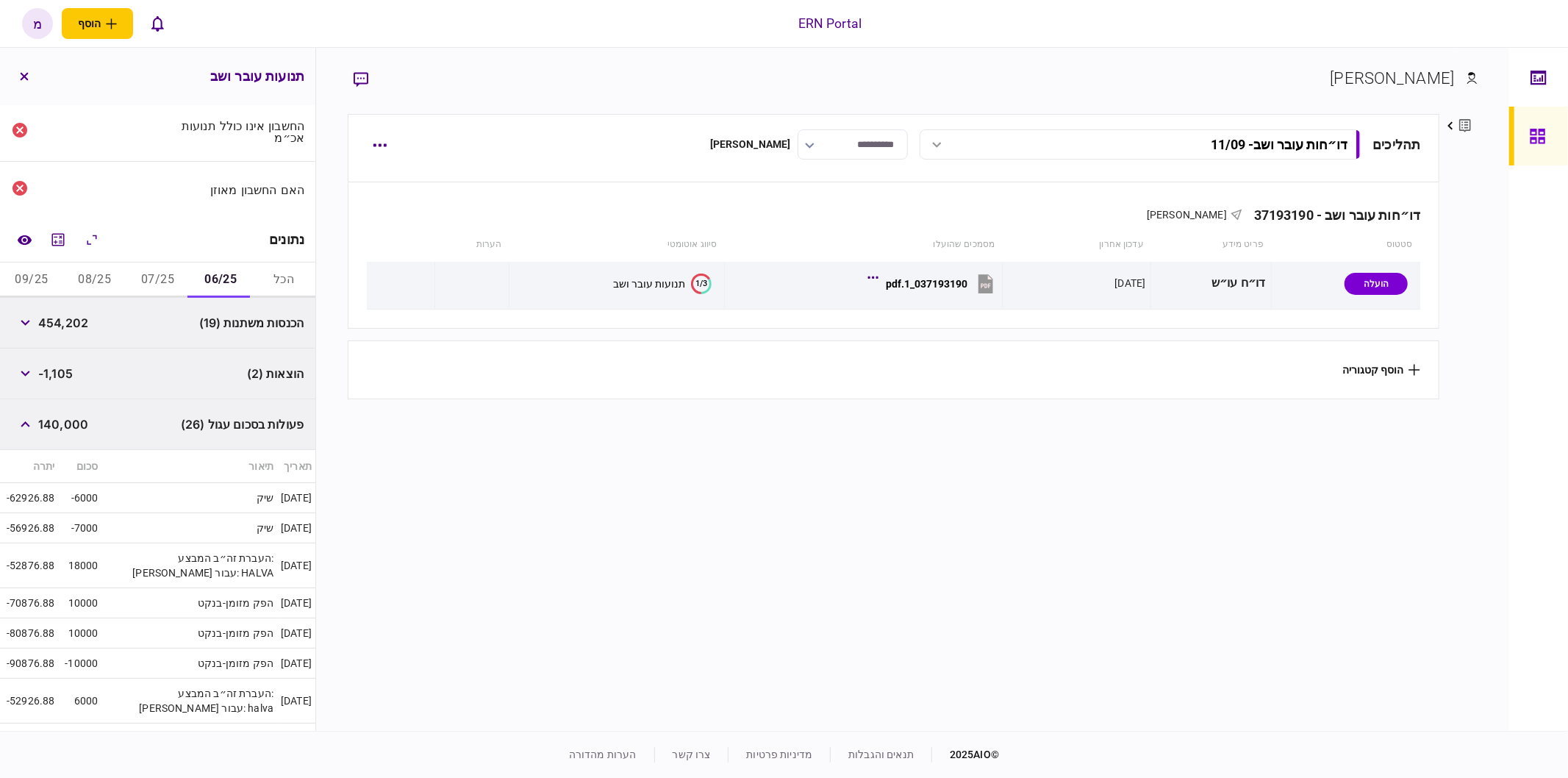
scroll to position [26, 0]
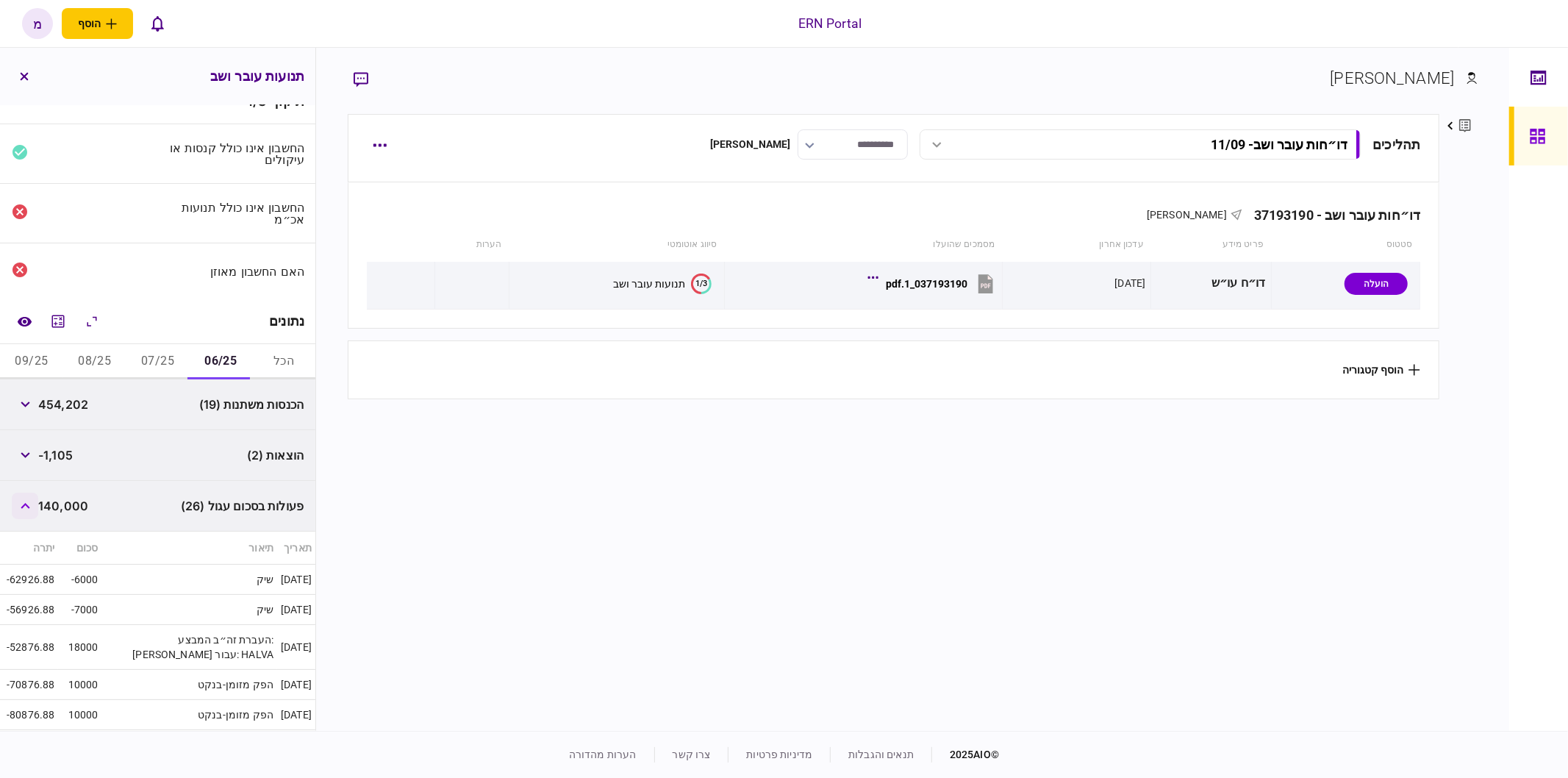
click at [31, 495] on button "button" at bounding box center [25, 505] width 27 height 27
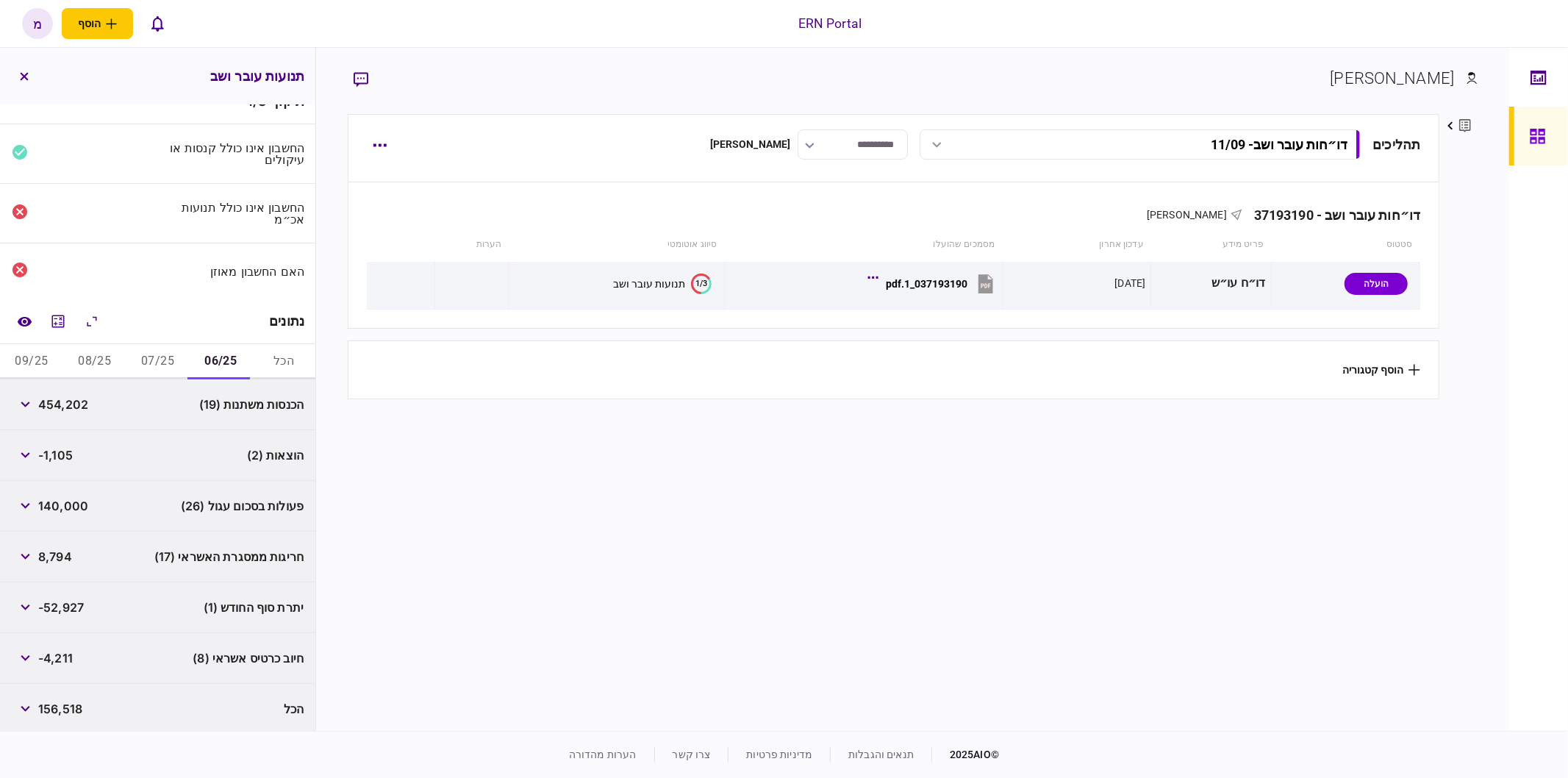
scroll to position [25, 0]
click at [156, 361] on button "07/25" at bounding box center [158, 362] width 63 height 35
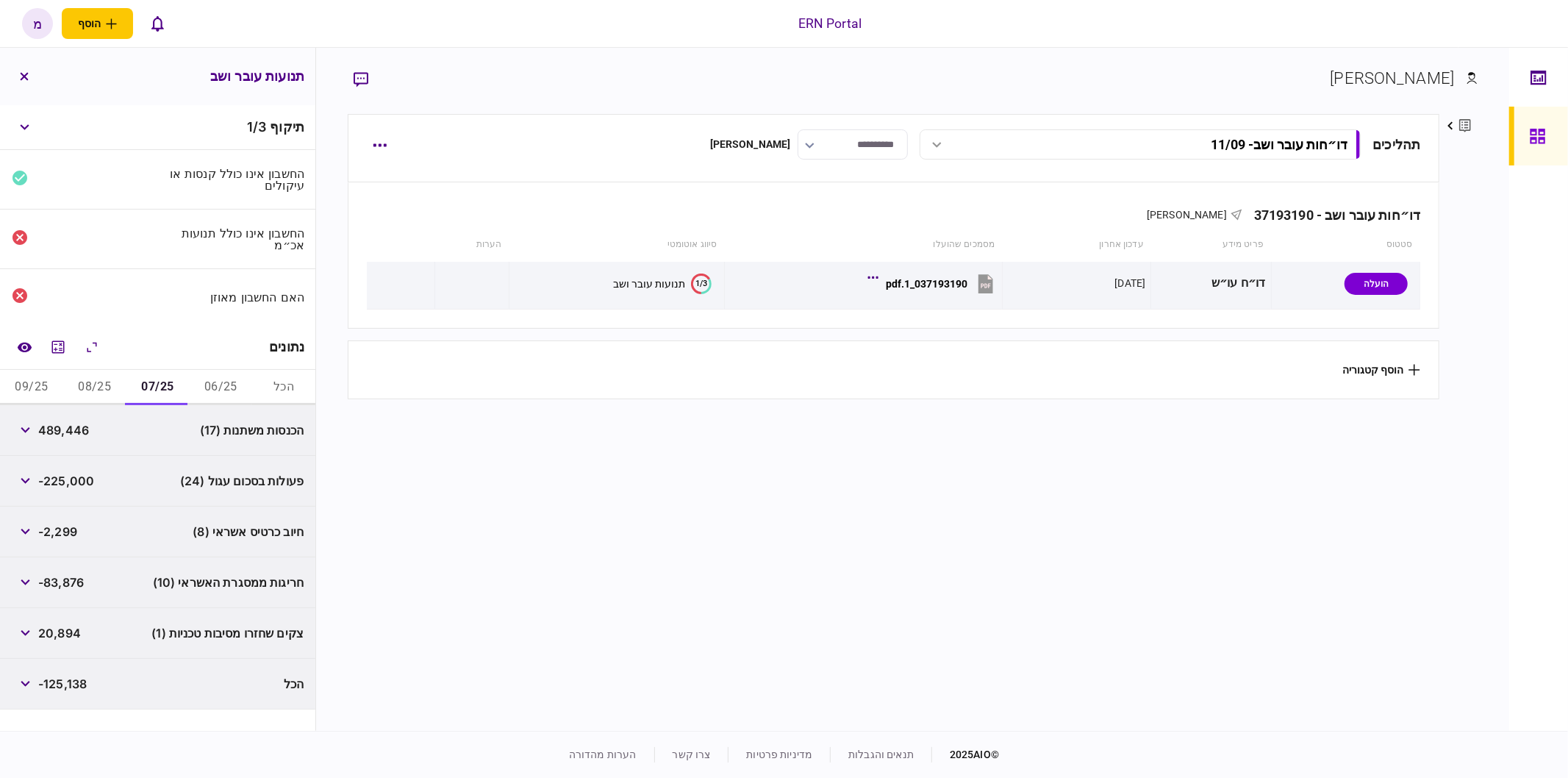
scroll to position [0, 0]
click at [25, 480] on button "button" at bounding box center [25, 480] width 27 height 27
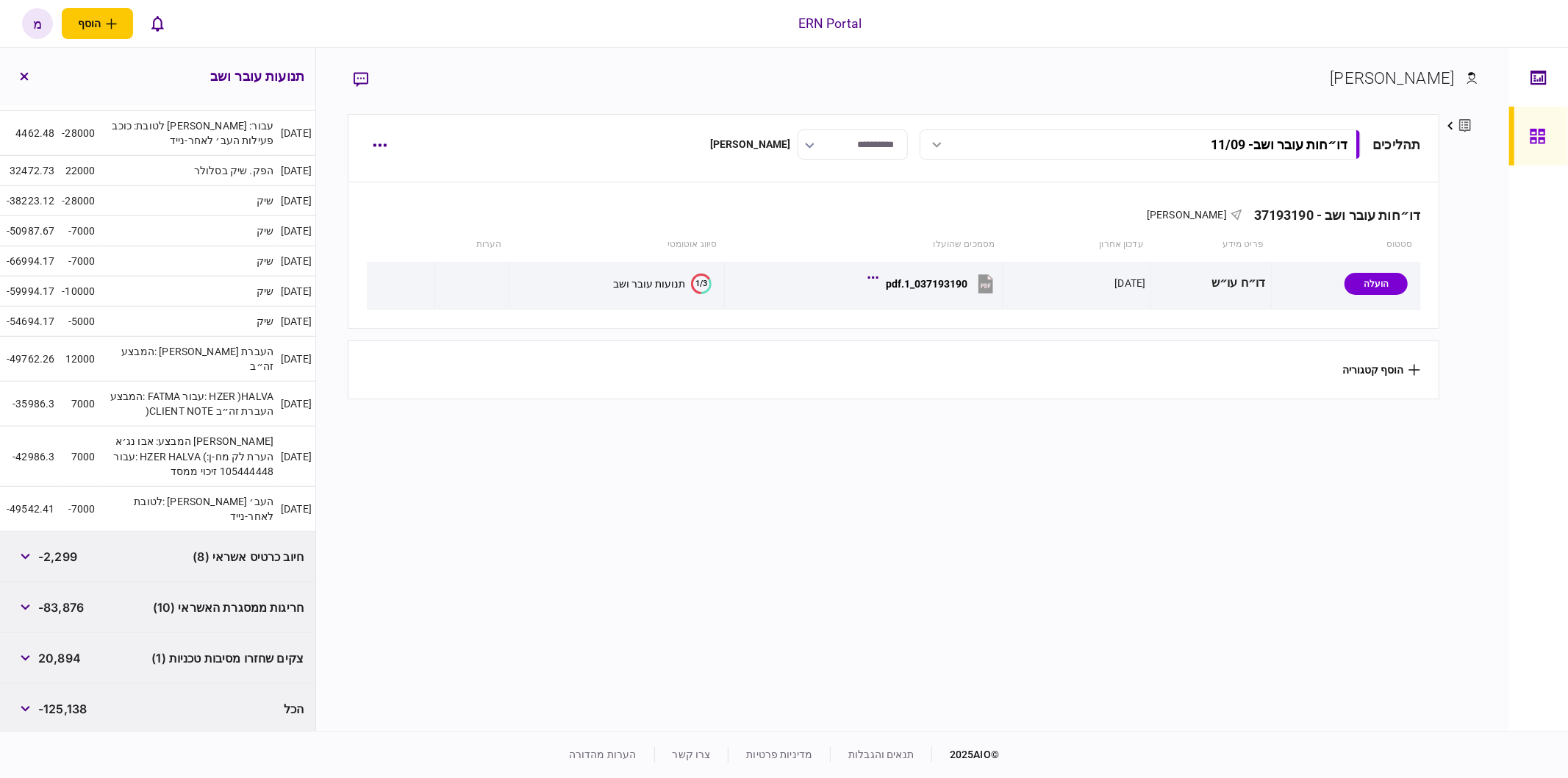
scroll to position [827, 0]
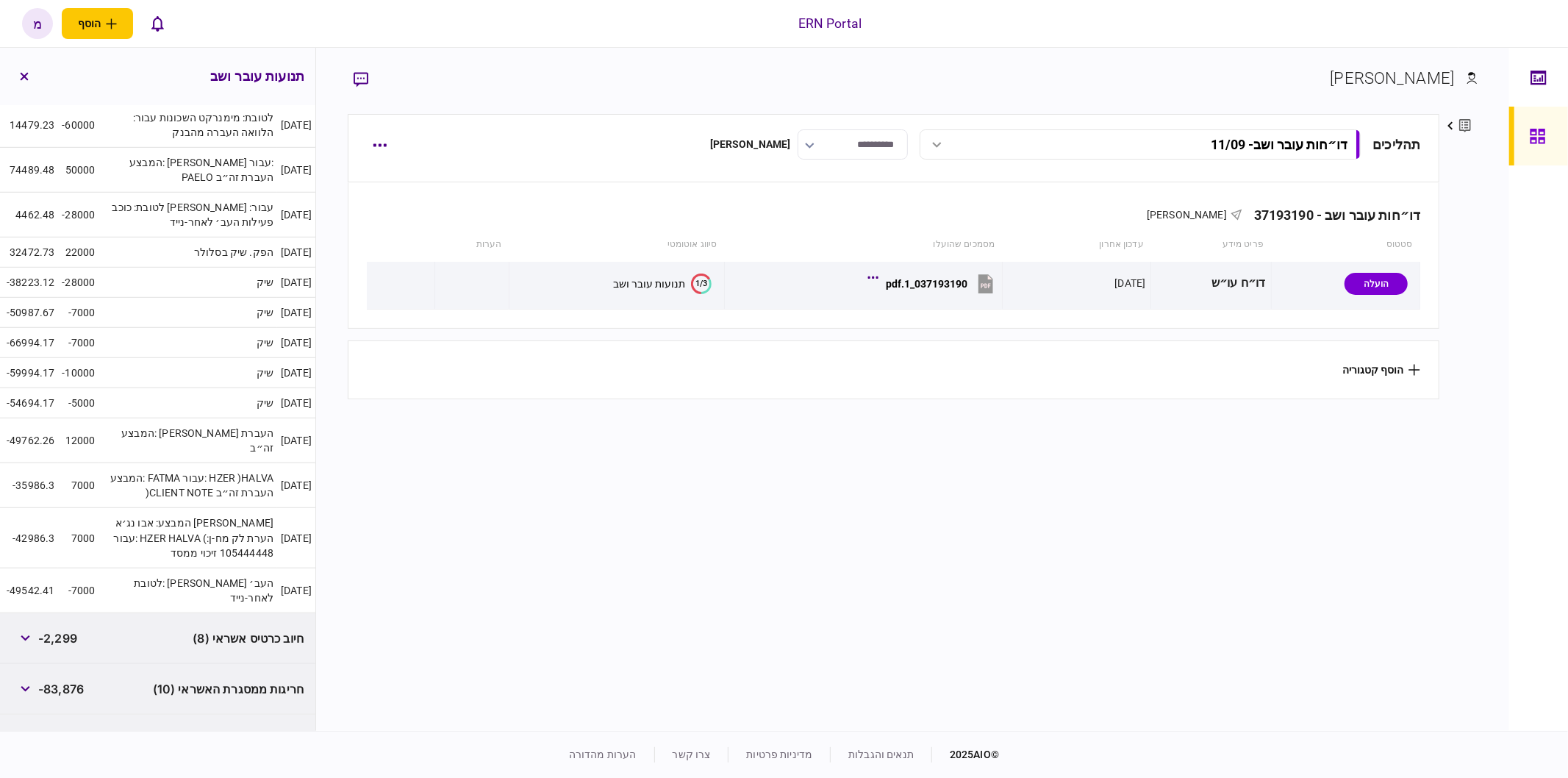
click at [452, 513] on section "תהליכים דו״חות עובר ושב - 11/09 דו״חות עובר ושב - 11/09 16:41 11/09/2025 דו״חות…" at bounding box center [894, 420] width 1092 height 613
click at [463, 518] on section "תהליכים דו״חות עובר ושב - 11/09 דו״חות עובר ושב - 11/09 16:41 11/09/2025 דו״חות…" at bounding box center [894, 420] width 1092 height 613
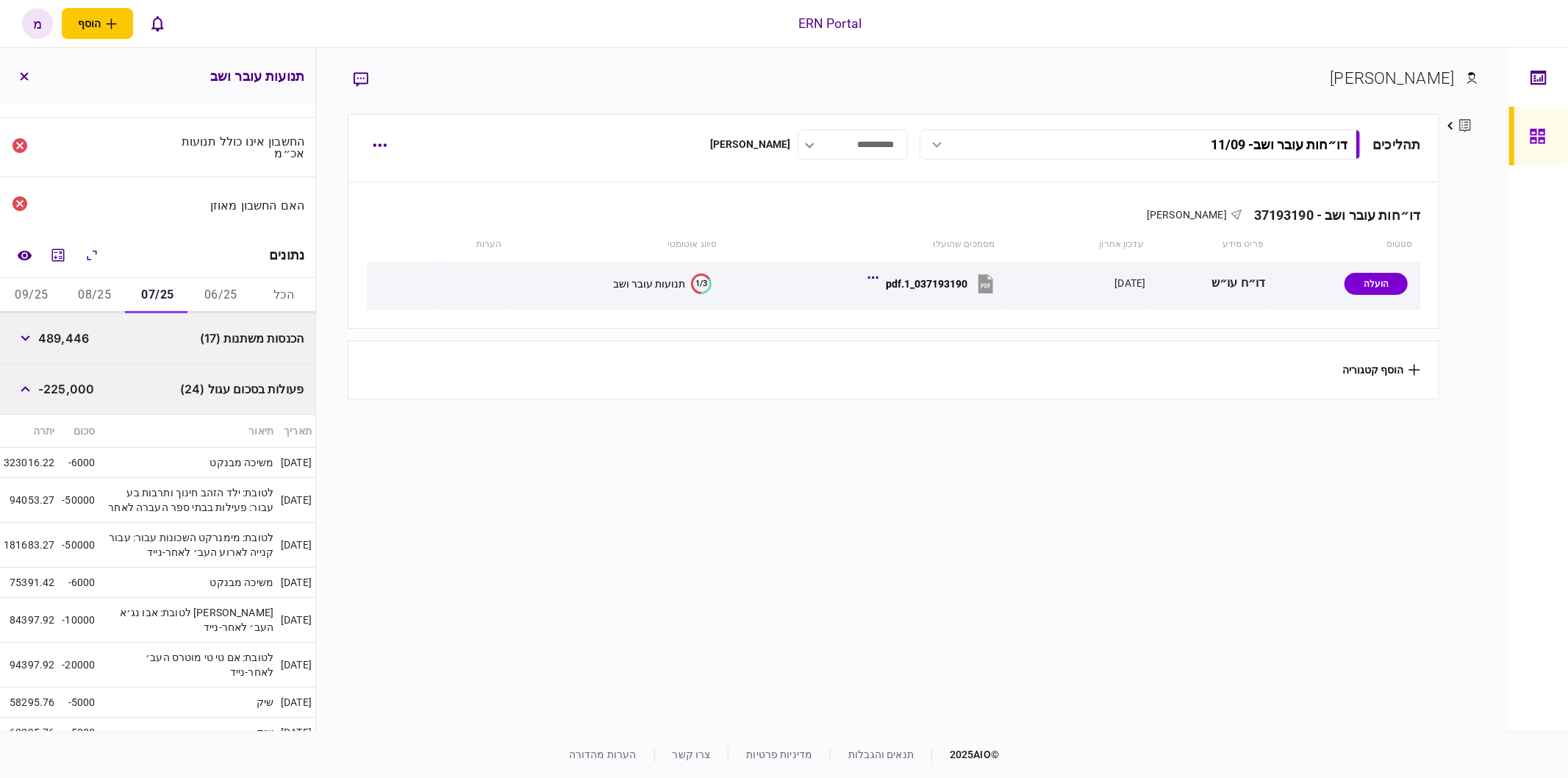
scroll to position [10, 0]
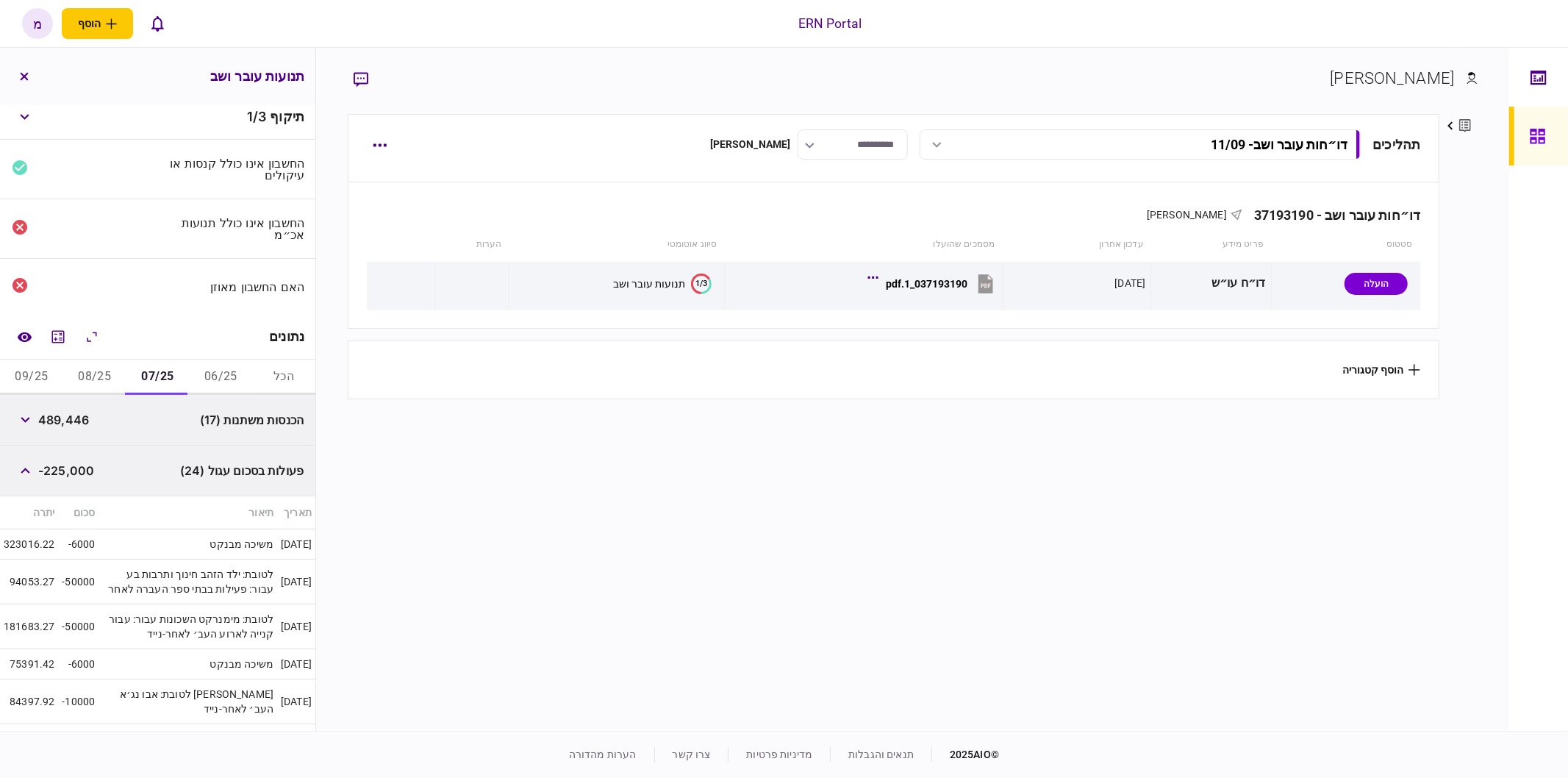
click at [112, 363] on button "08/25" at bounding box center [94, 377] width 63 height 35
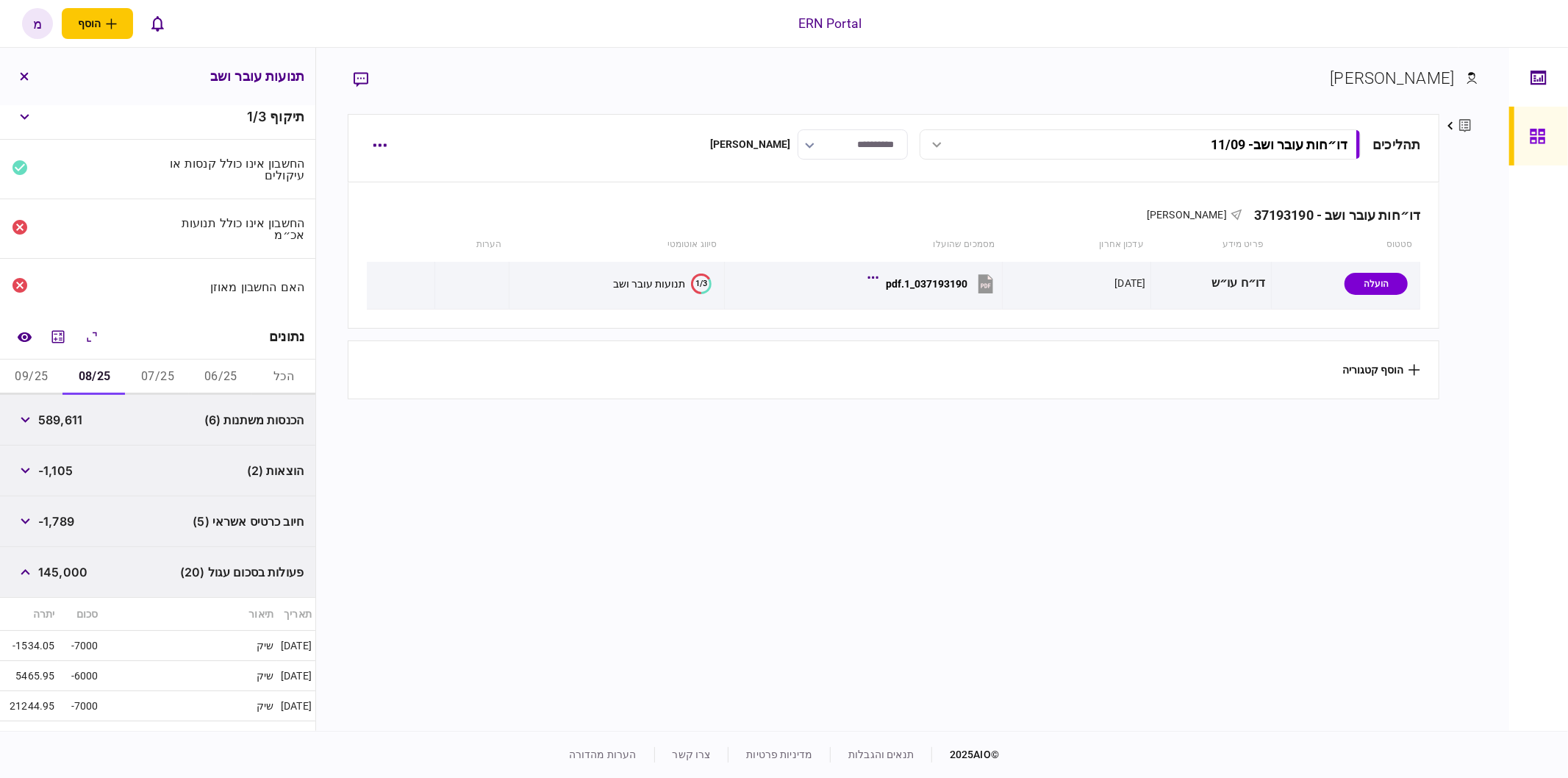
click at [137, 369] on button "07/25" at bounding box center [158, 377] width 63 height 35
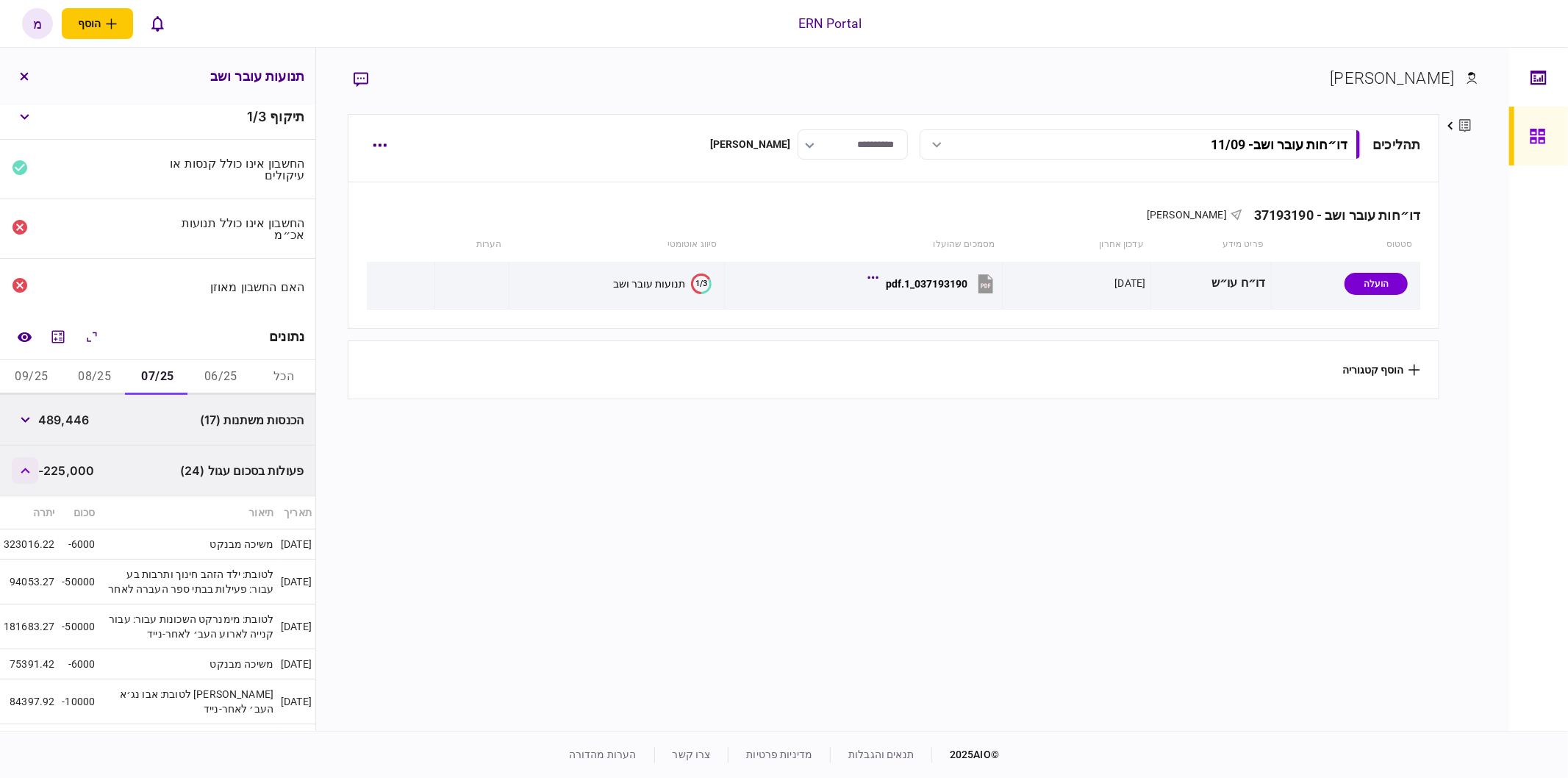
click at [29, 472] on button "button" at bounding box center [25, 470] width 27 height 27
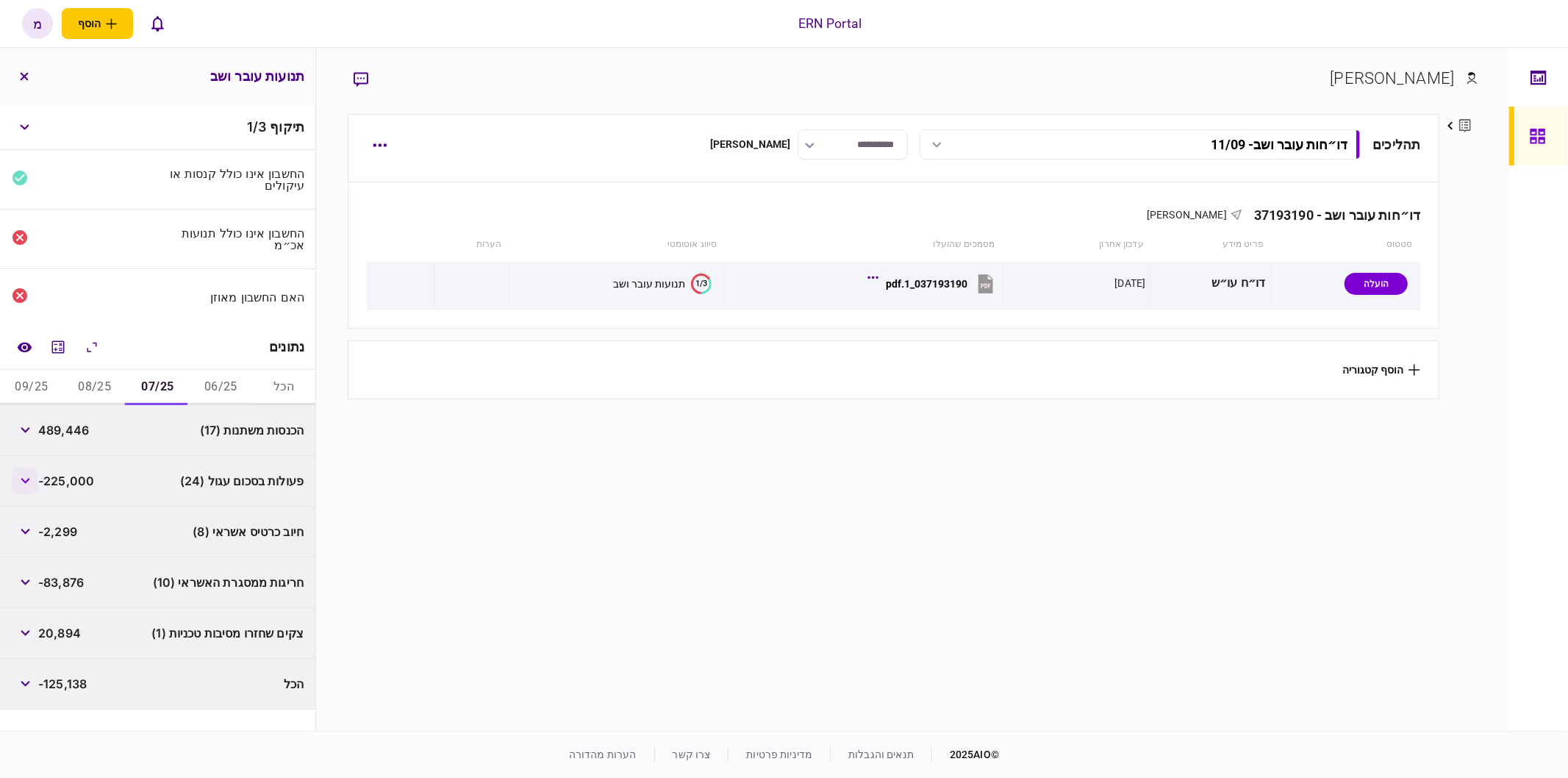
scroll to position [0, 0]
click at [34, 628] on button "button" at bounding box center [25, 633] width 27 height 27
click at [33, 629] on button "button" at bounding box center [25, 633] width 27 height 27
click at [121, 378] on button "08/25" at bounding box center [94, 387] width 63 height 35
click at [25, 528] on icon "button" at bounding box center [25, 531] width 9 height 6
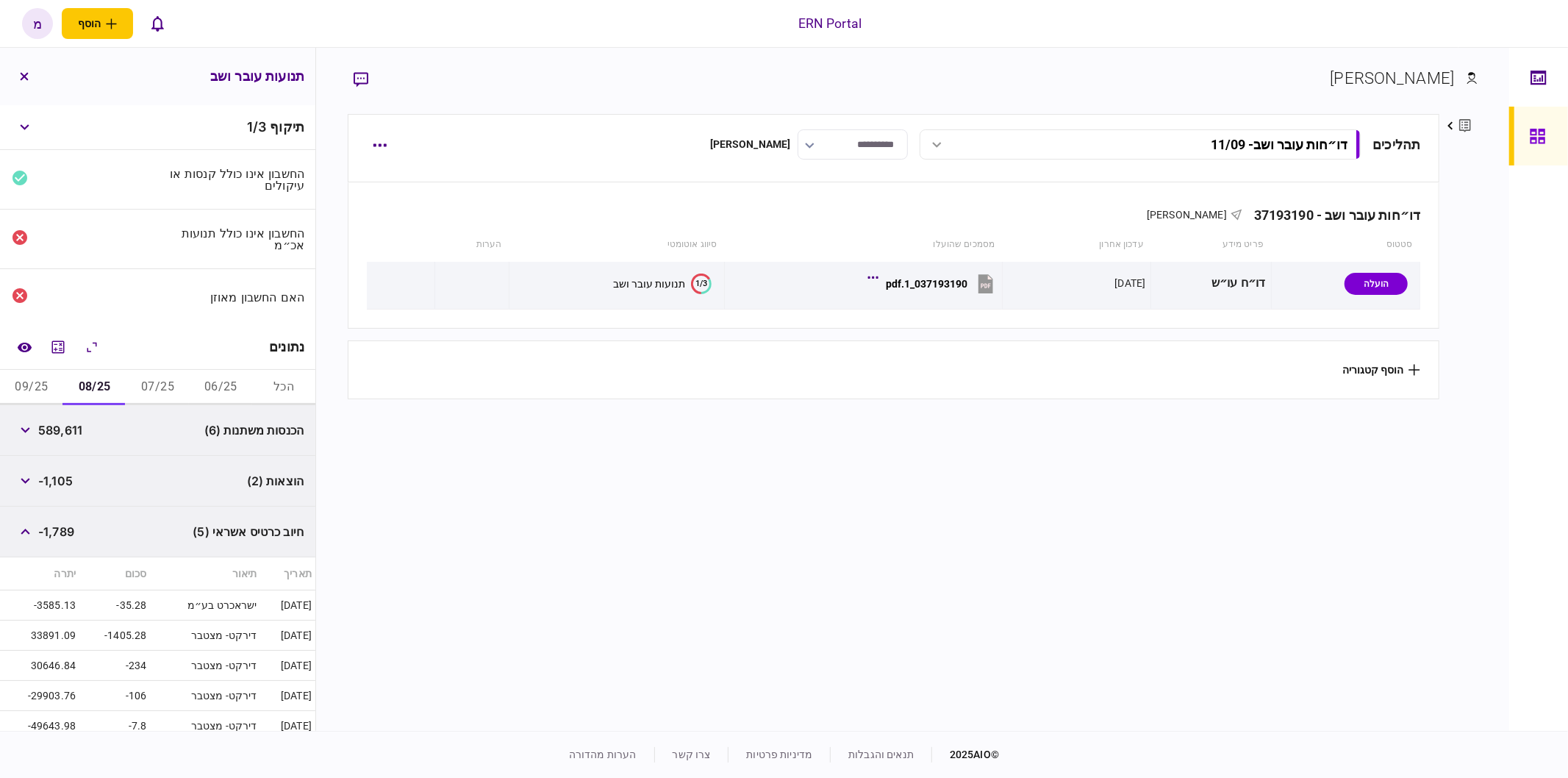
scroll to position [186, 0]
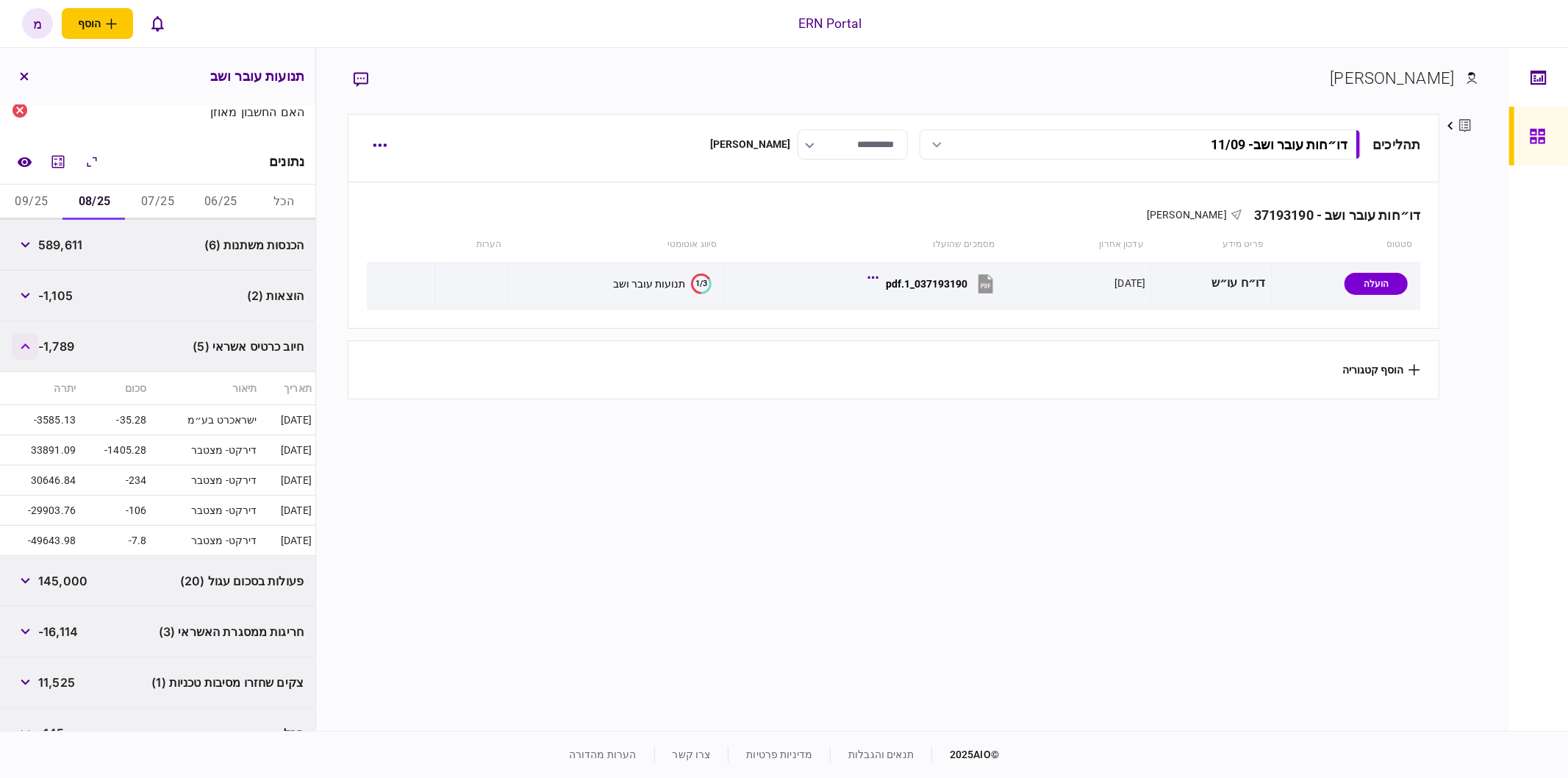
click at [33, 339] on button "button" at bounding box center [25, 346] width 27 height 27
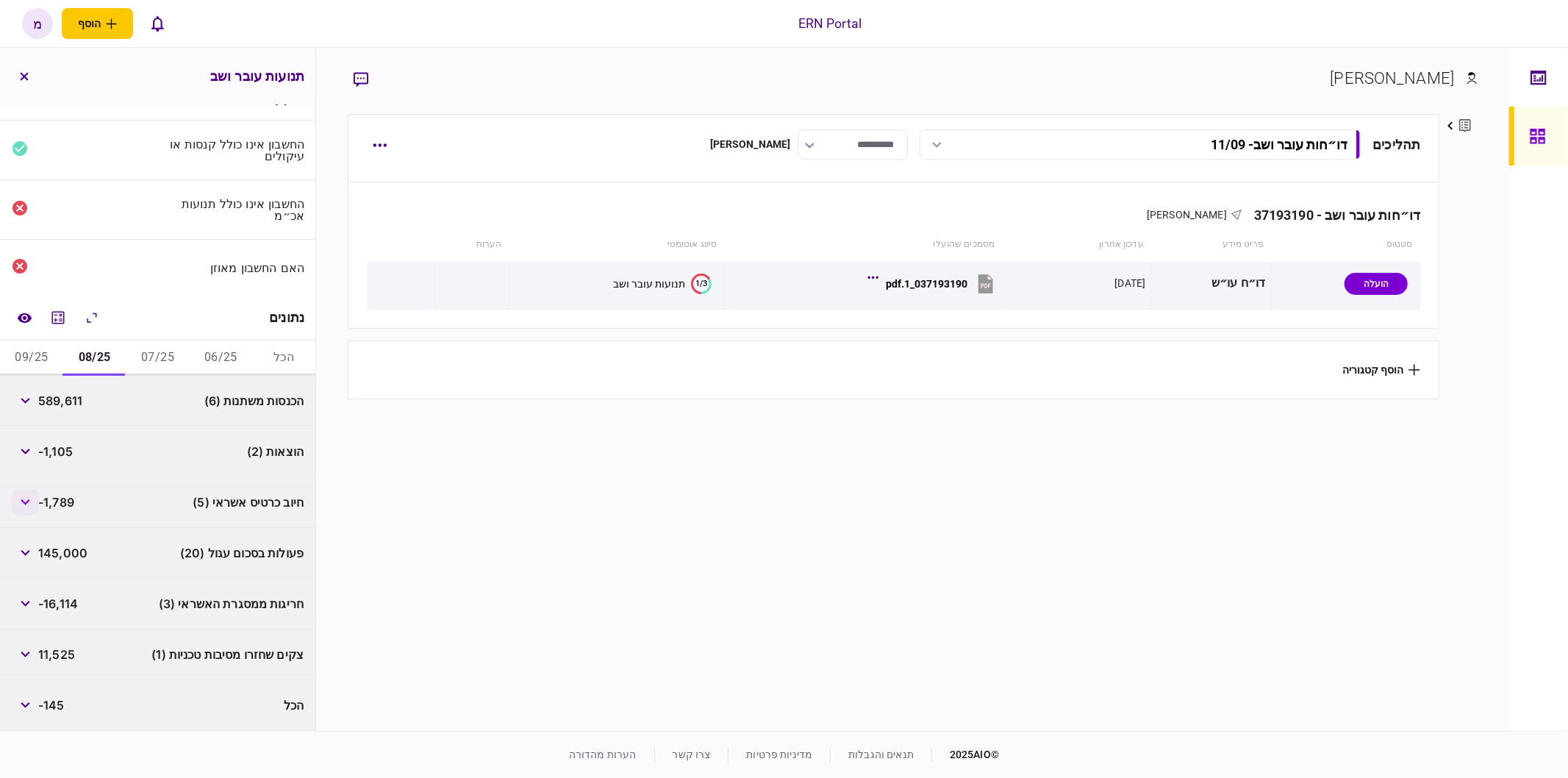
scroll to position [25, 0]
click at [33, 562] on button "button" at bounding box center [25, 557] width 27 height 27
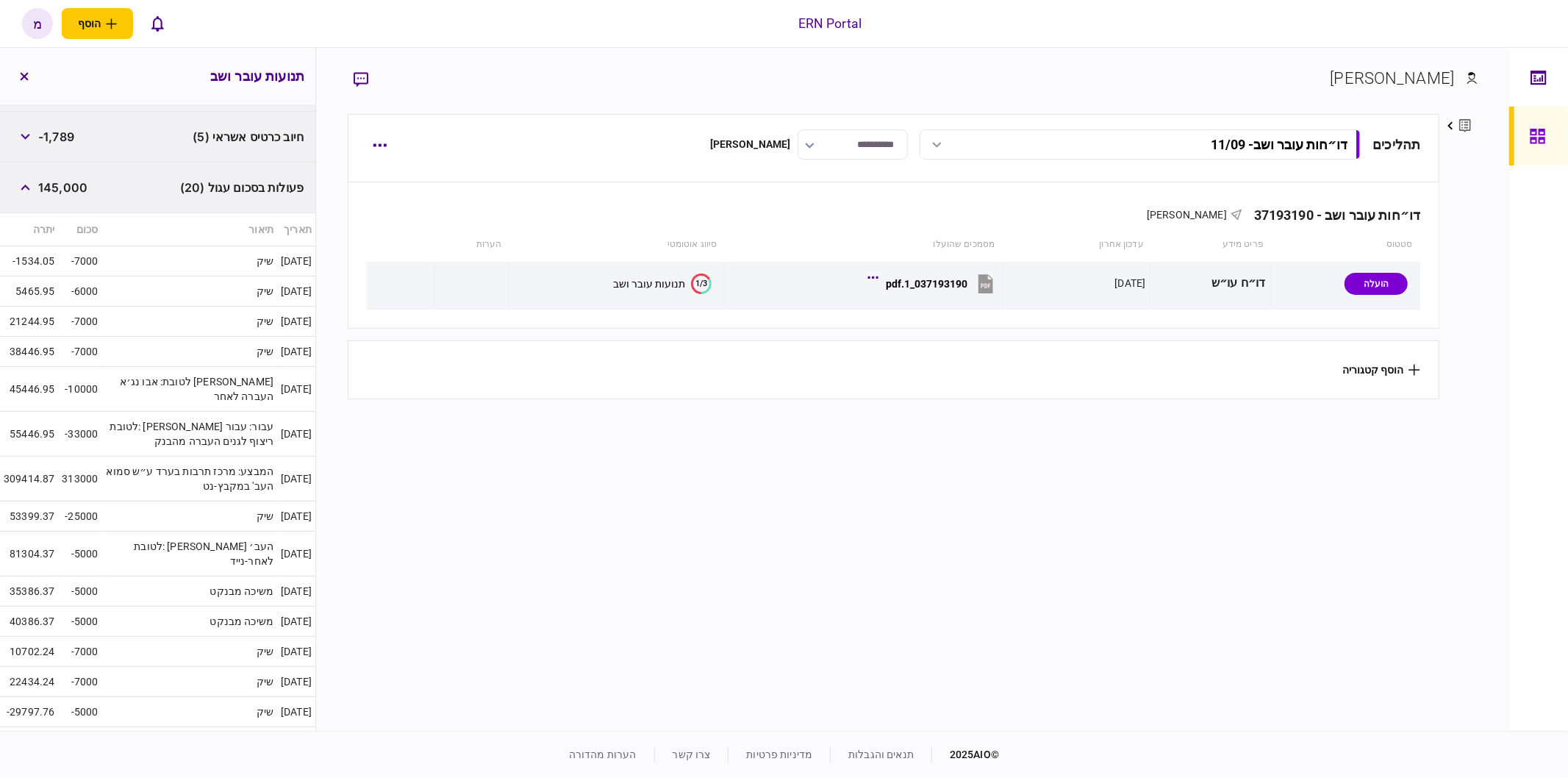
scroll to position [313, 0]
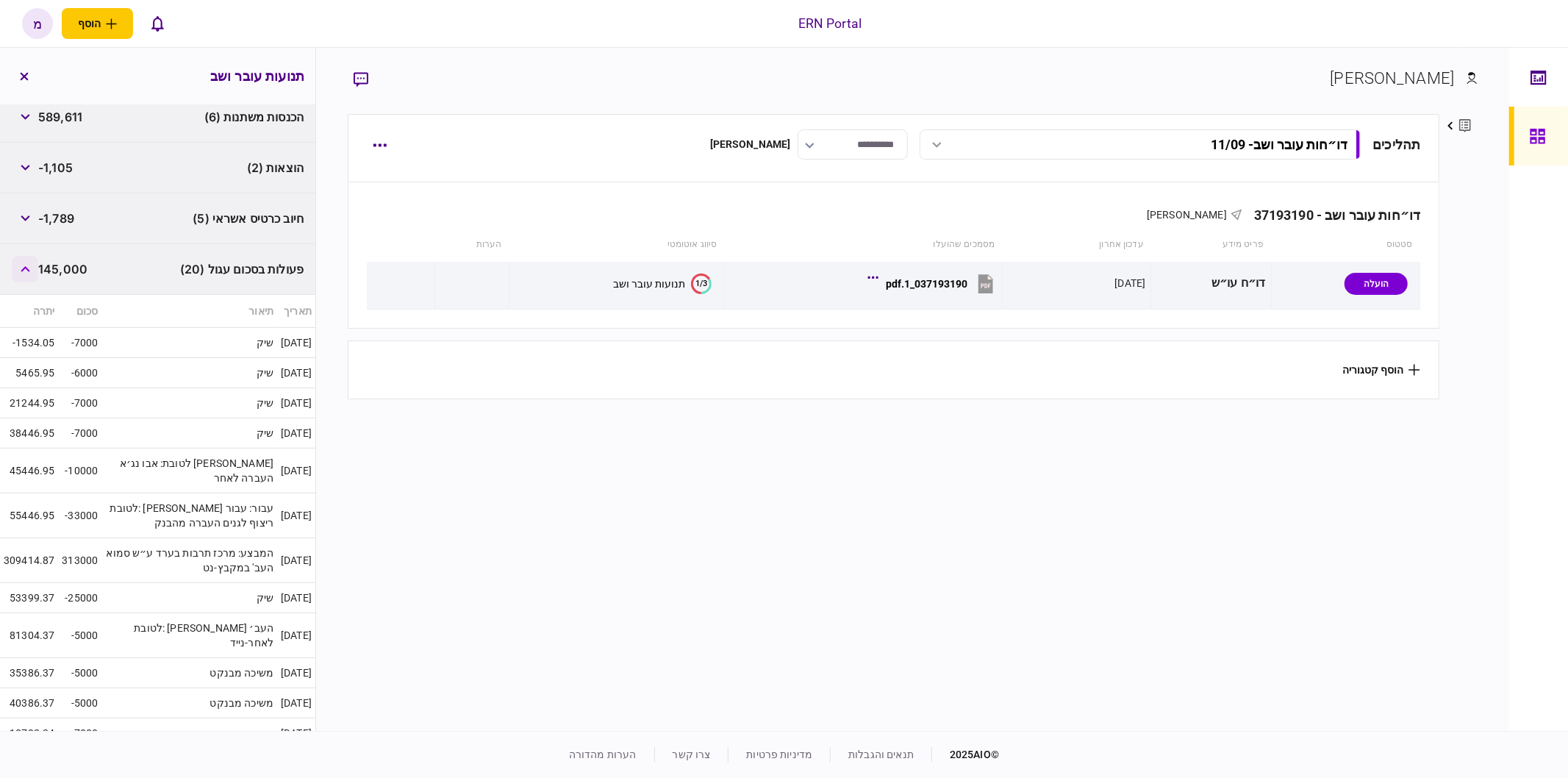
click at [22, 259] on button "button" at bounding box center [25, 268] width 27 height 27
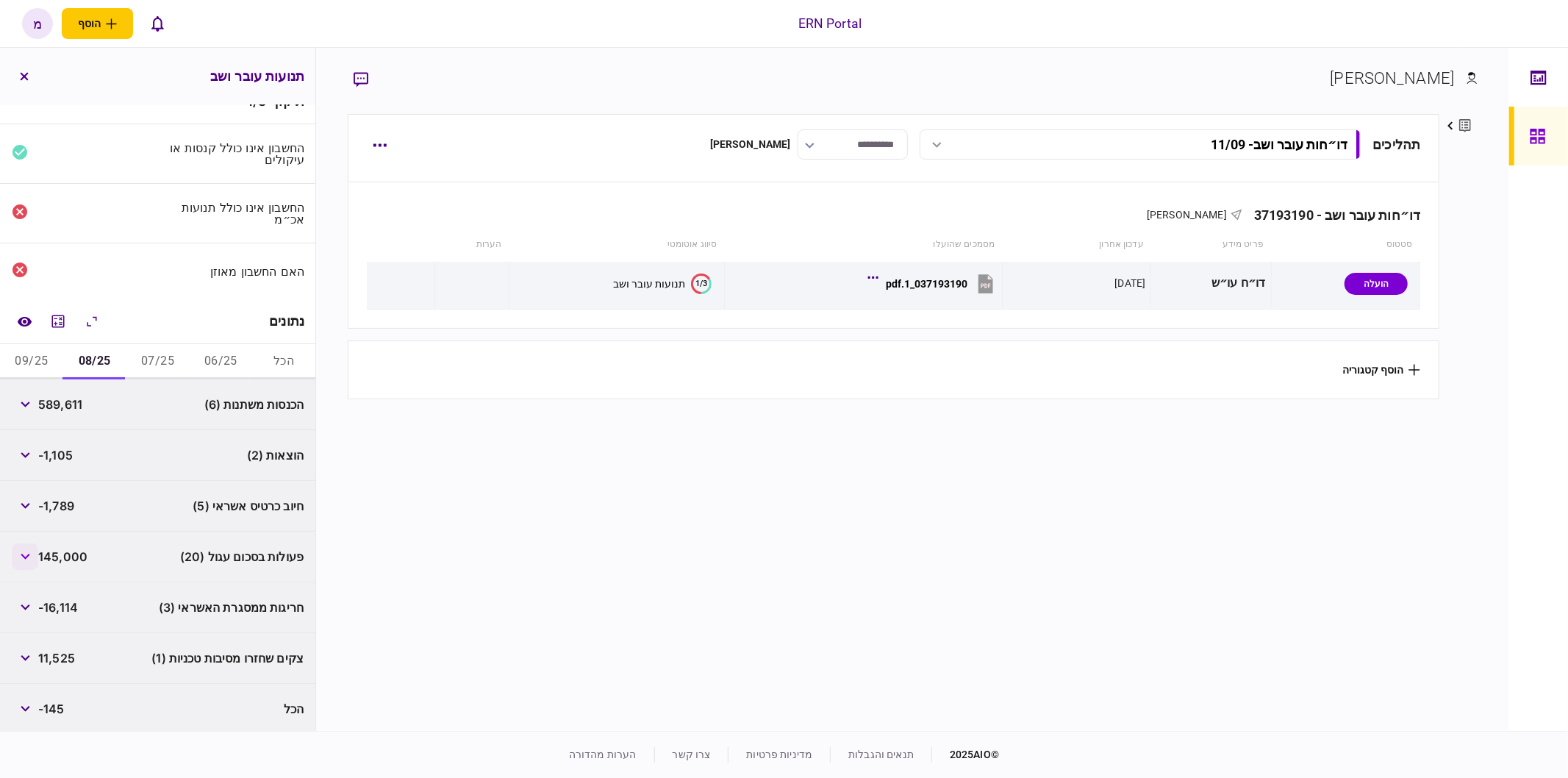
scroll to position [25, 0]
click at [30, 649] on button "button" at bounding box center [25, 658] width 27 height 27
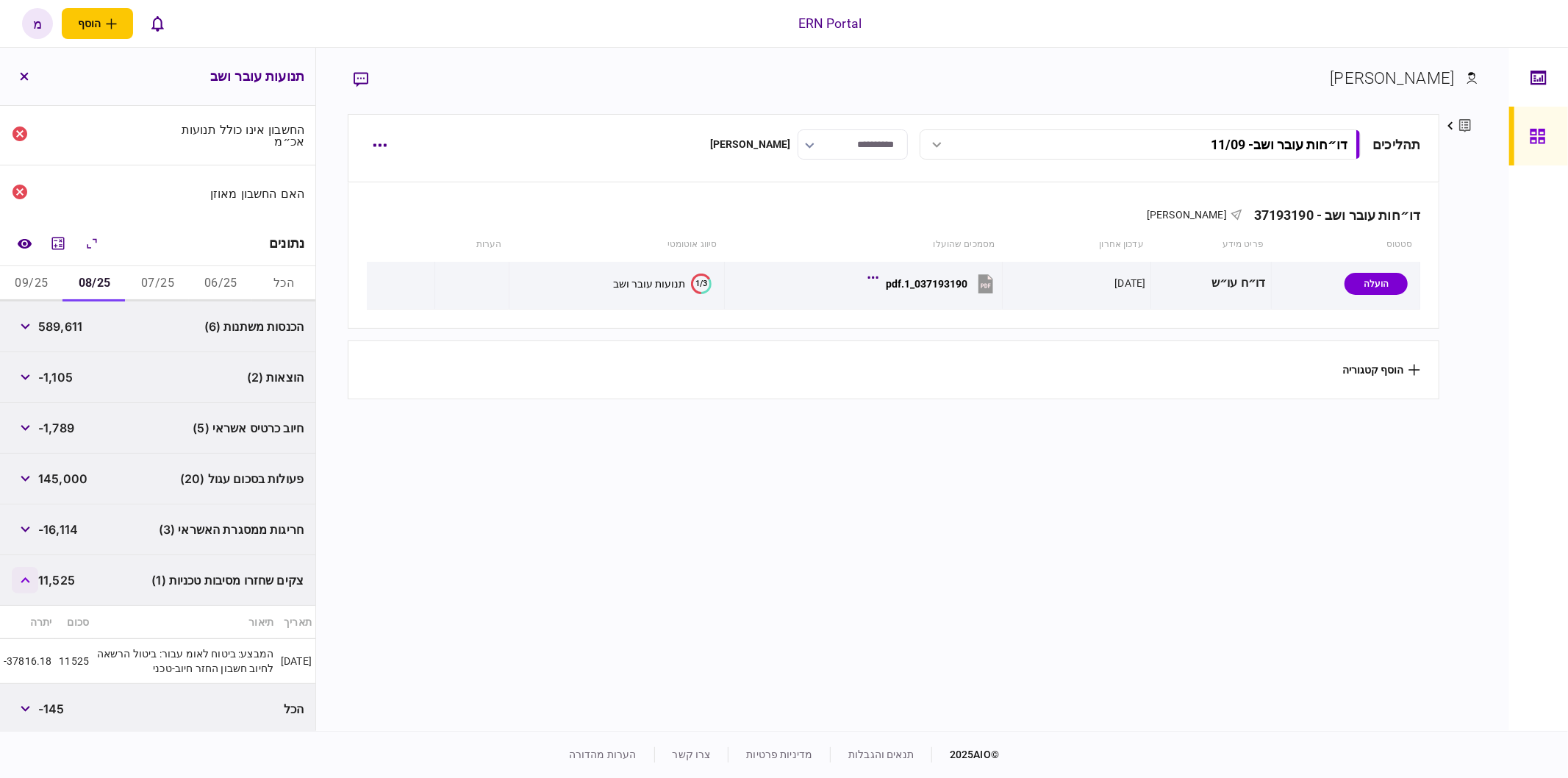
click at [29, 577] on icon "button" at bounding box center [26, 580] width 10 height 6
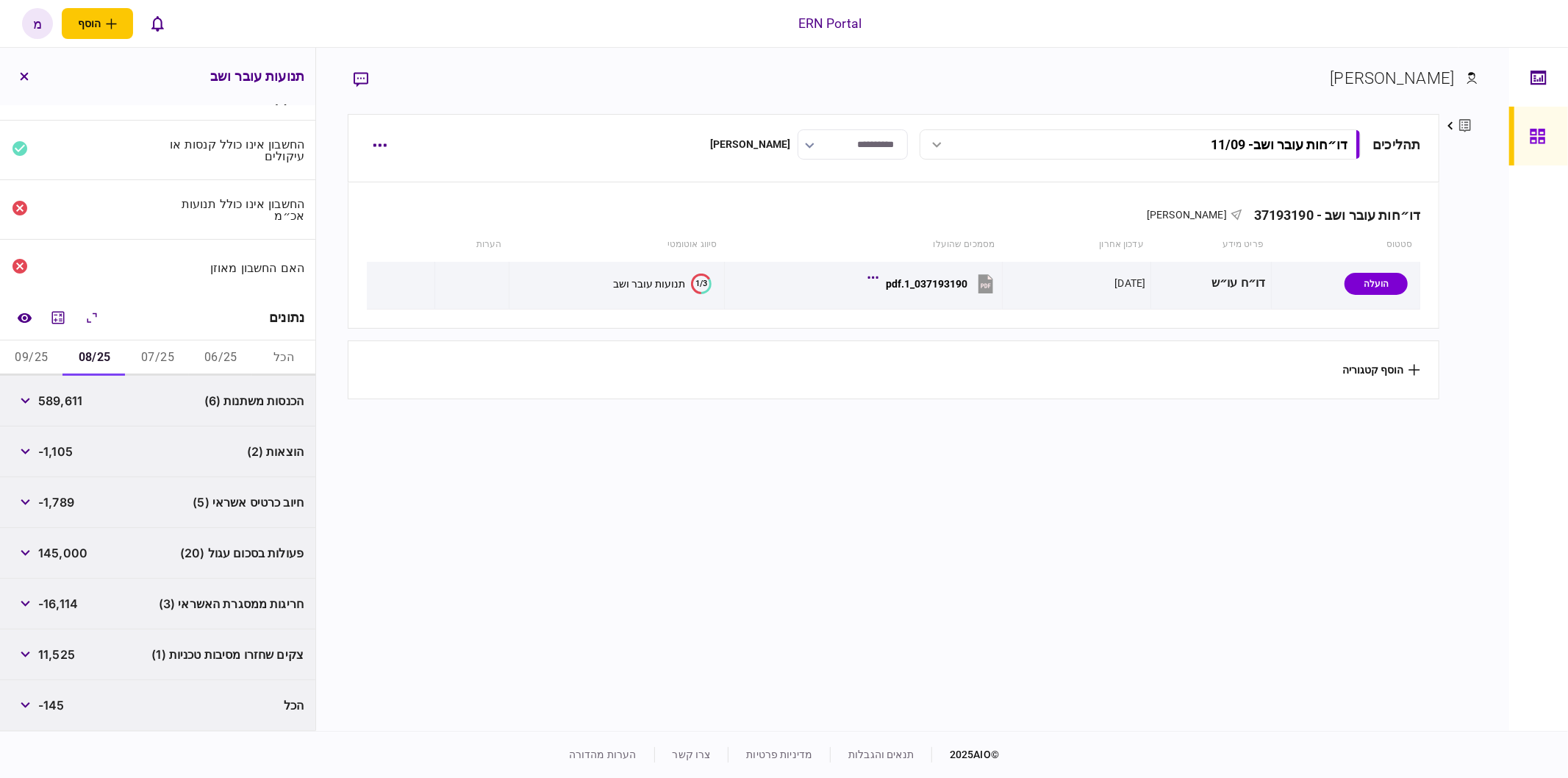
scroll to position [25, 0]
click at [41, 363] on button "09/25" at bounding box center [31, 362] width 63 height 35
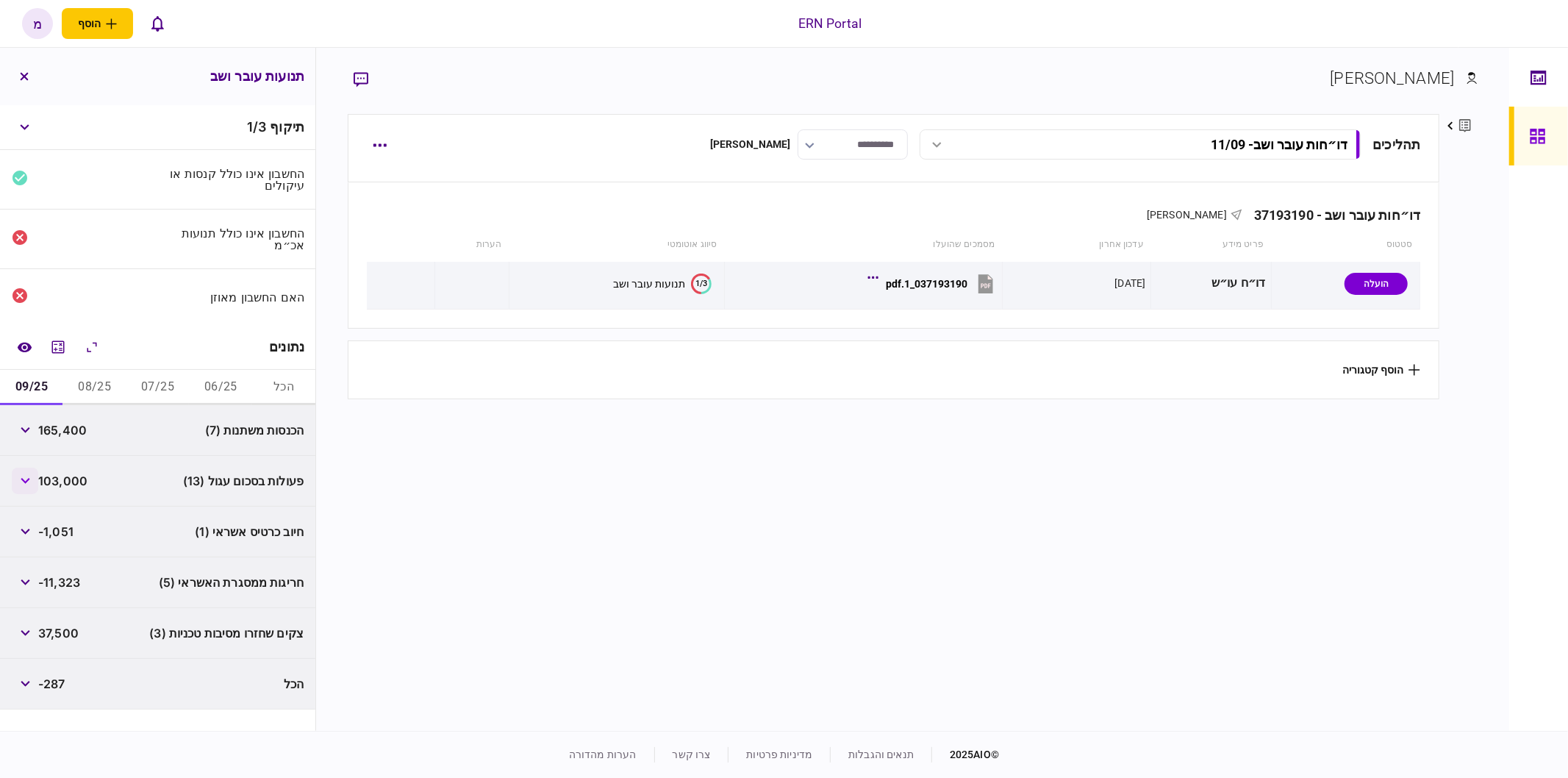
click at [30, 477] on icon "button" at bounding box center [26, 480] width 10 height 6
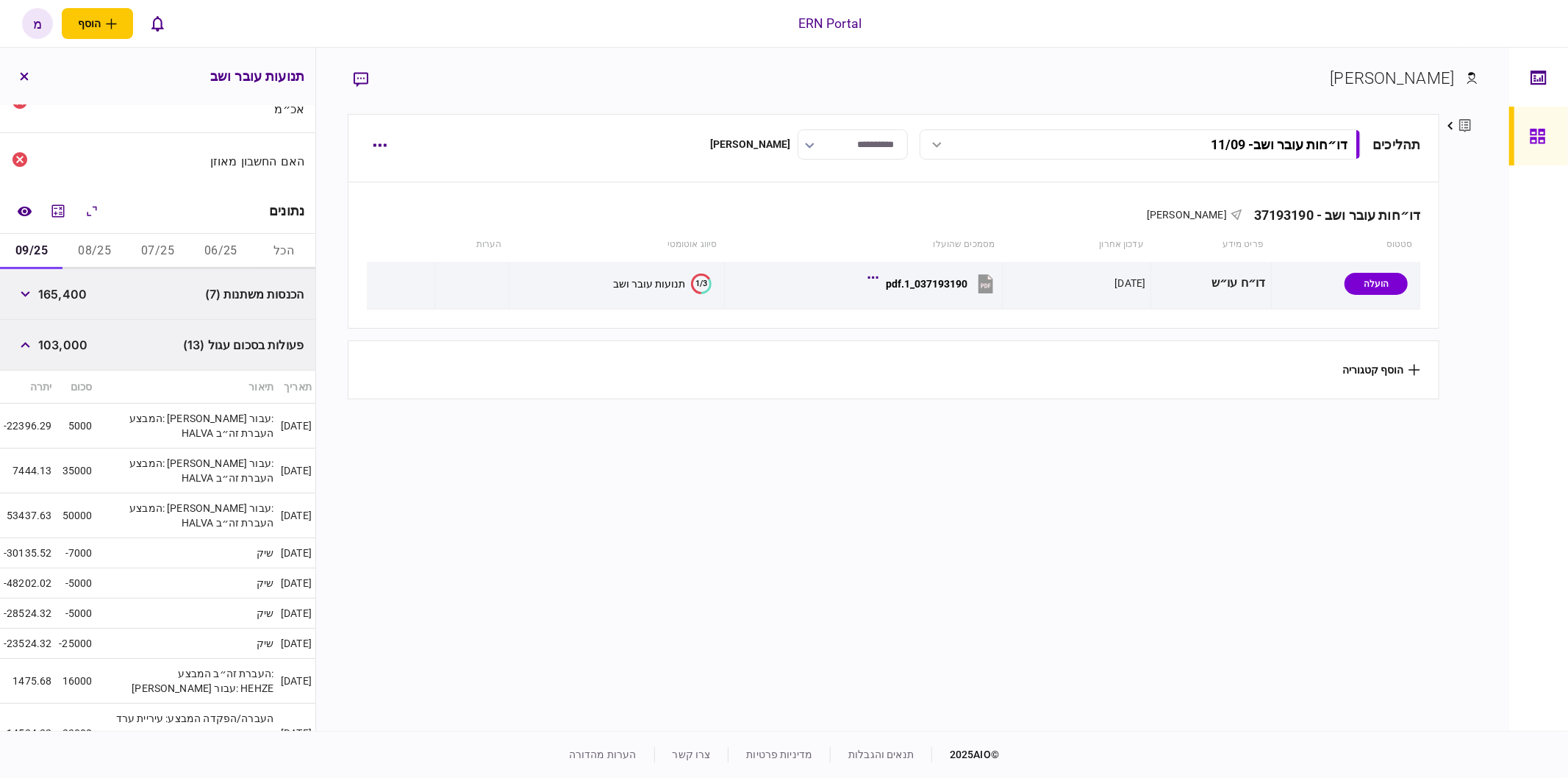
scroll to position [54, 0]
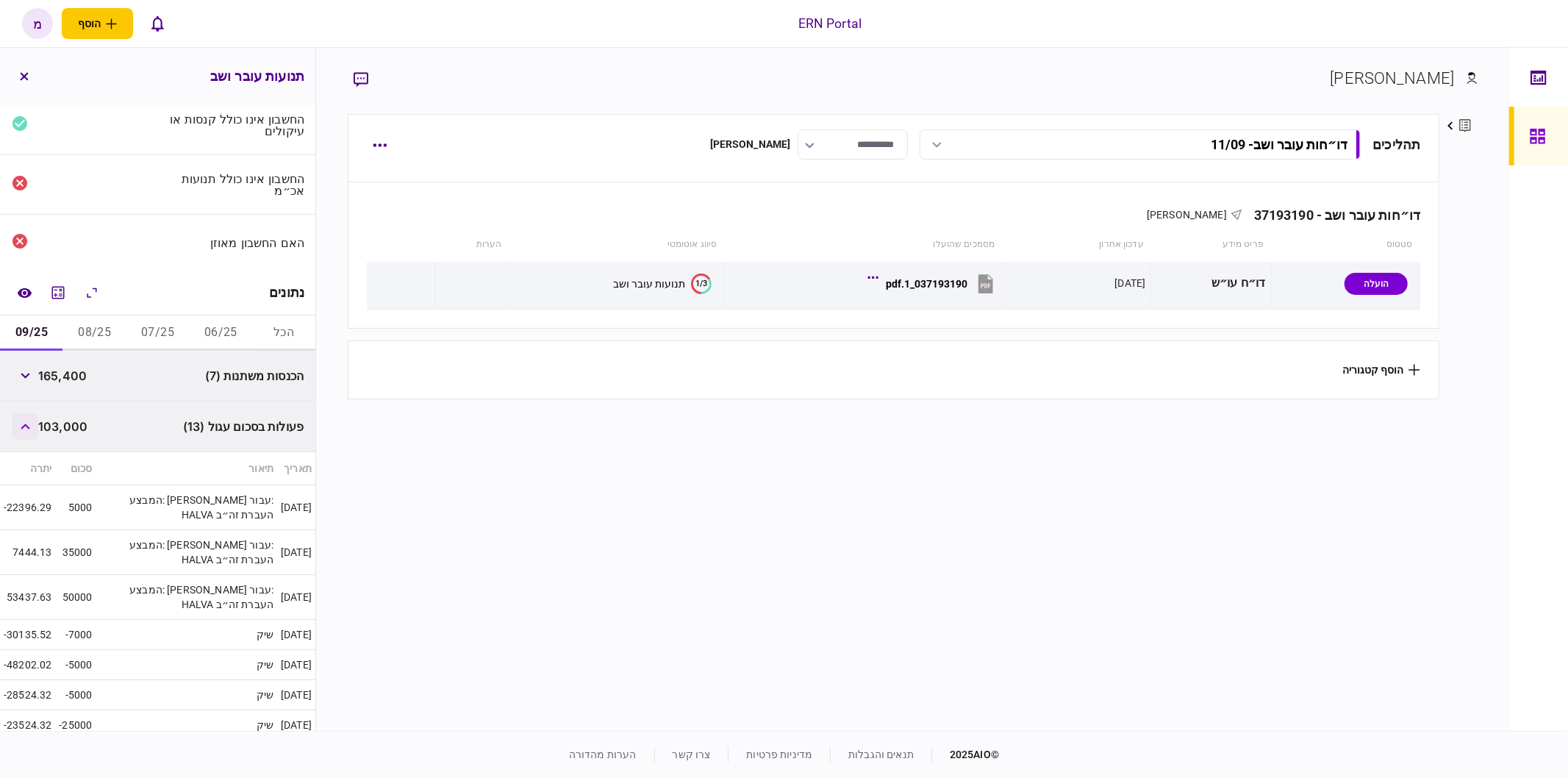
click at [23, 417] on button "button" at bounding box center [25, 426] width 27 height 27
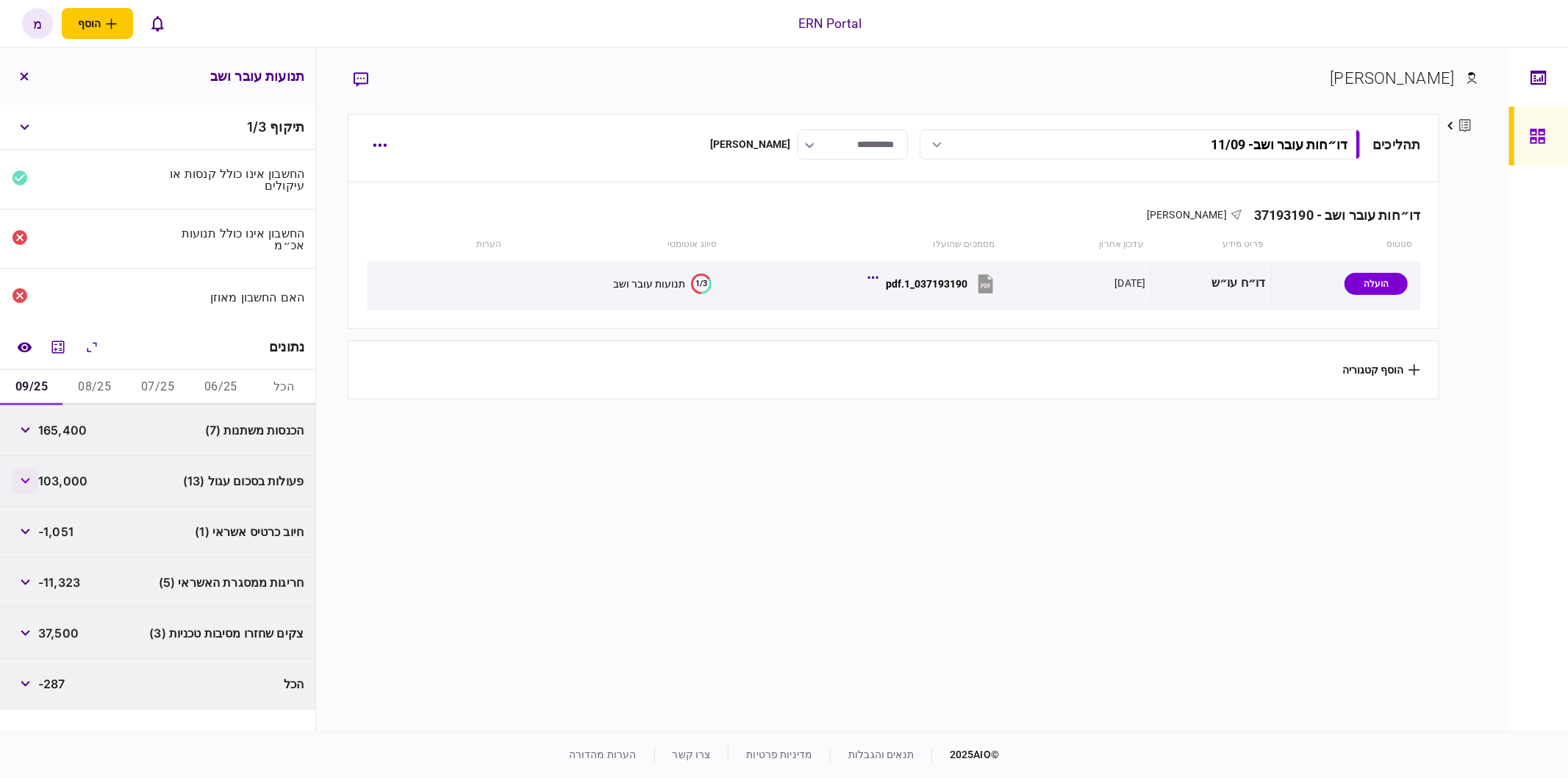
scroll to position [0, 0]
click at [23, 529] on icon "button" at bounding box center [26, 531] width 10 height 6
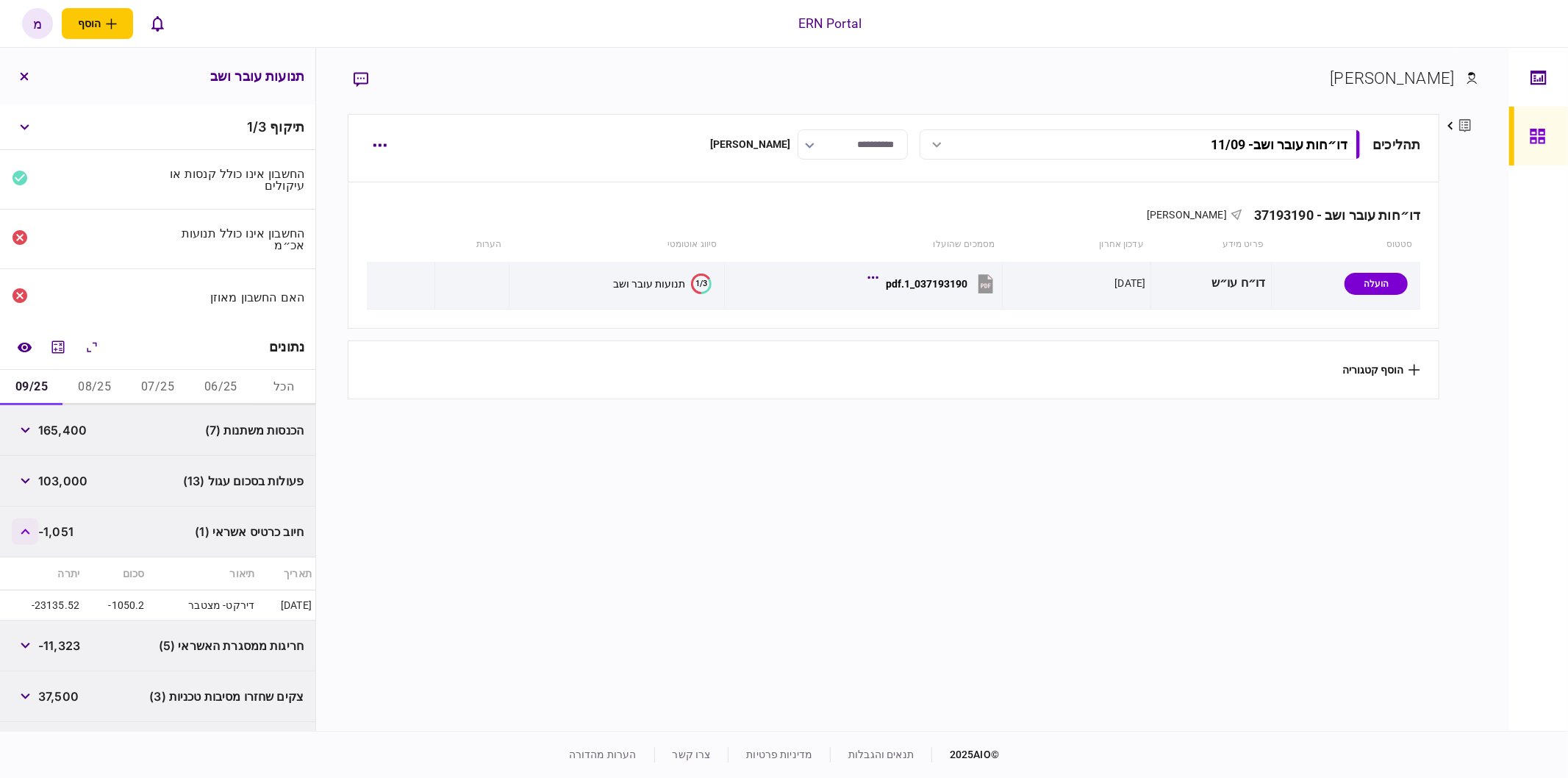
click at [23, 529] on icon "button" at bounding box center [26, 531] width 10 height 6
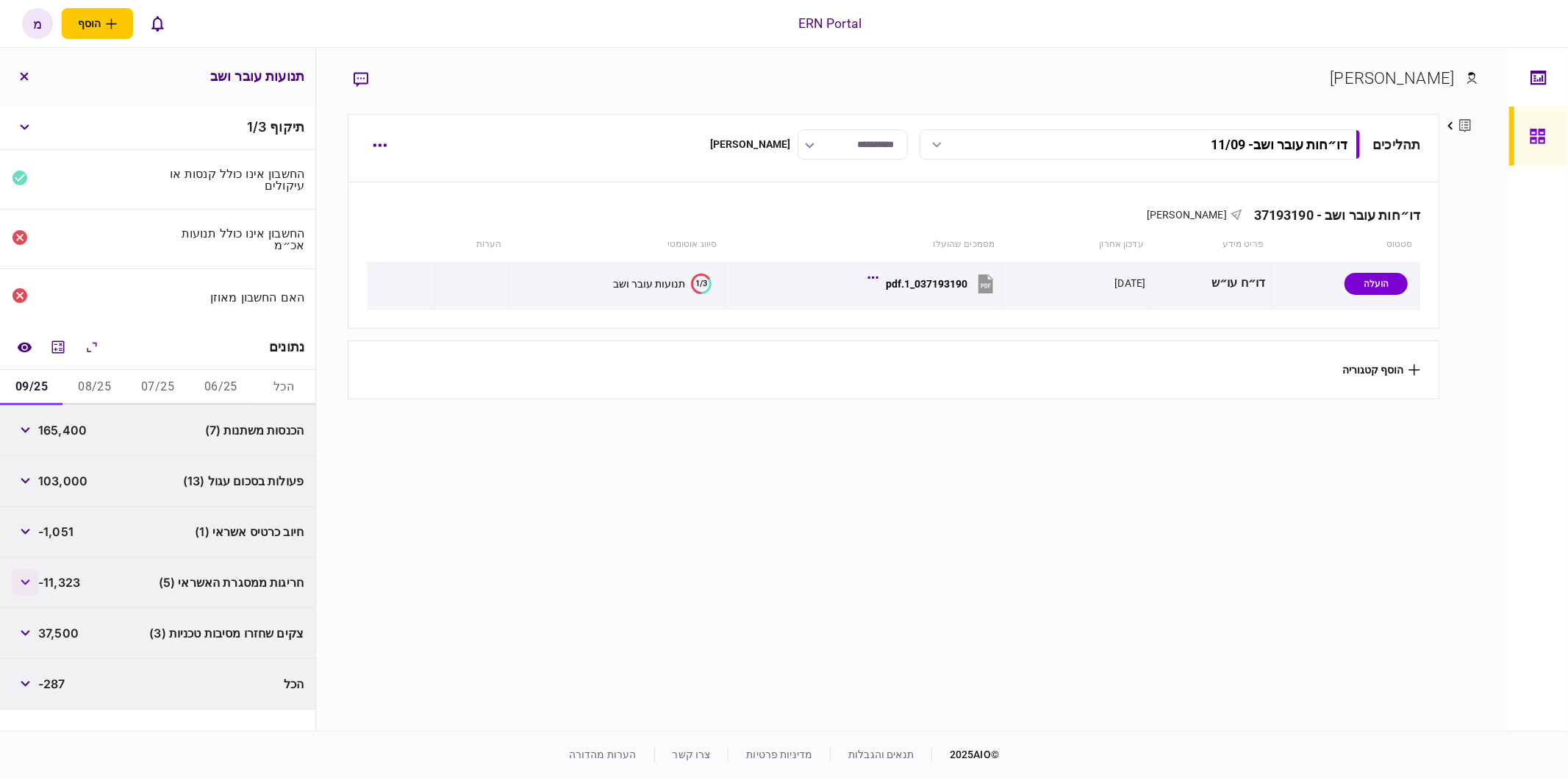
click at [26, 590] on button "button" at bounding box center [25, 582] width 27 height 27
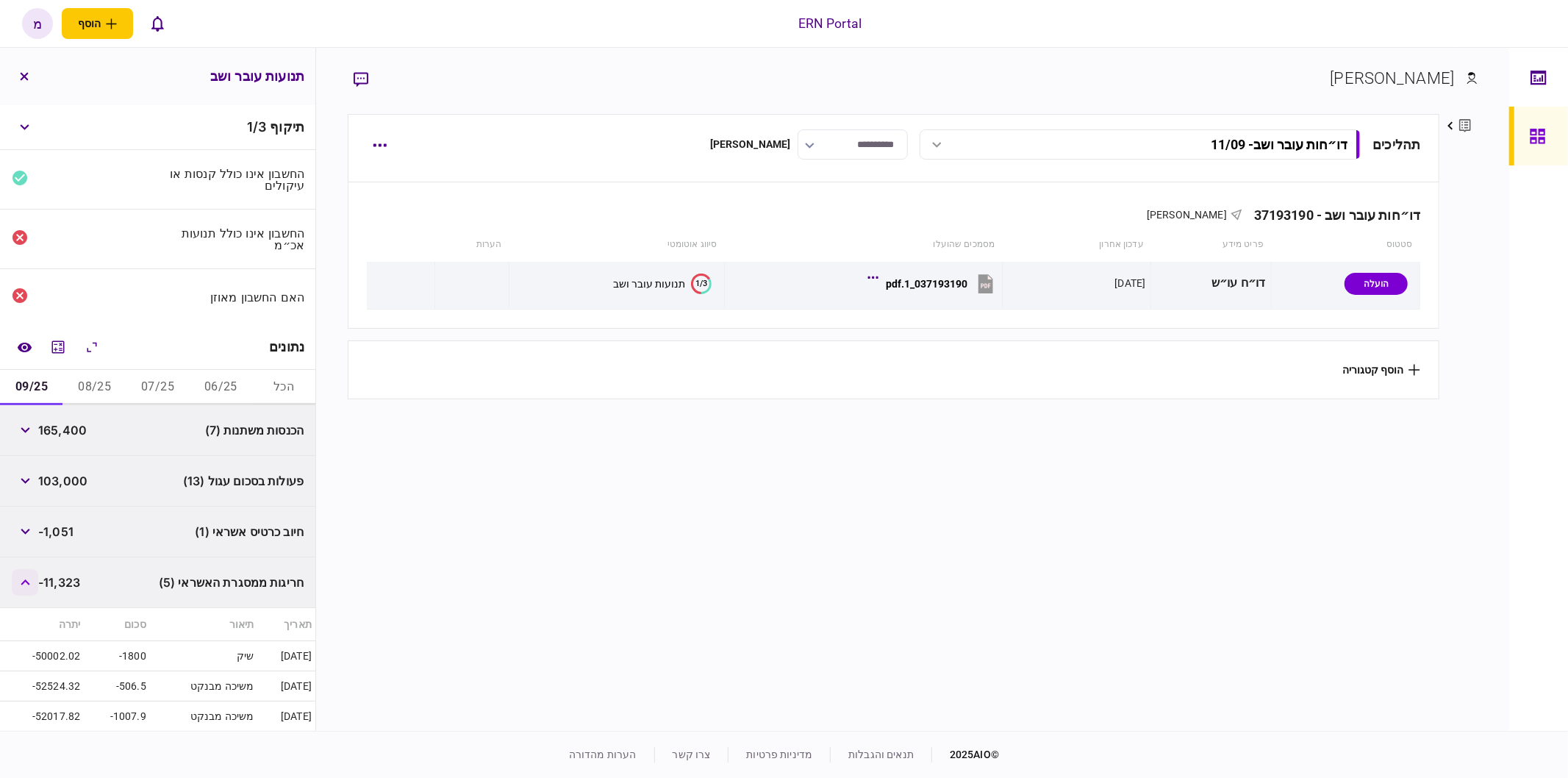
click at [37, 577] on button "button" at bounding box center [25, 582] width 27 height 27
